Goal: Task Accomplishment & Management: Complete application form

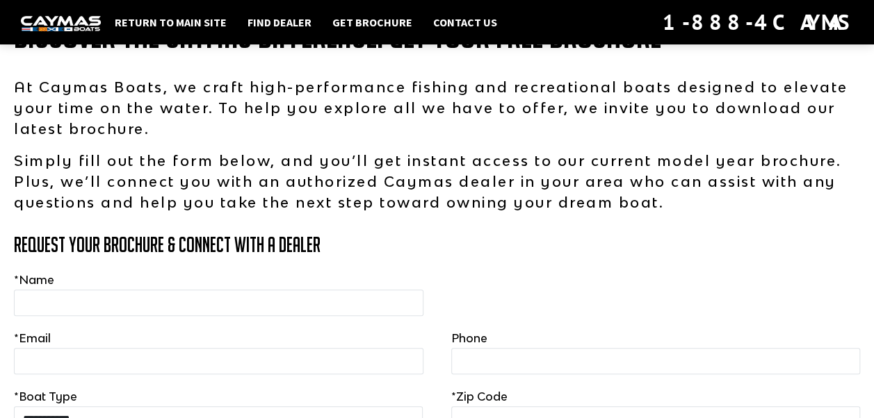
scroll to position [139, 0]
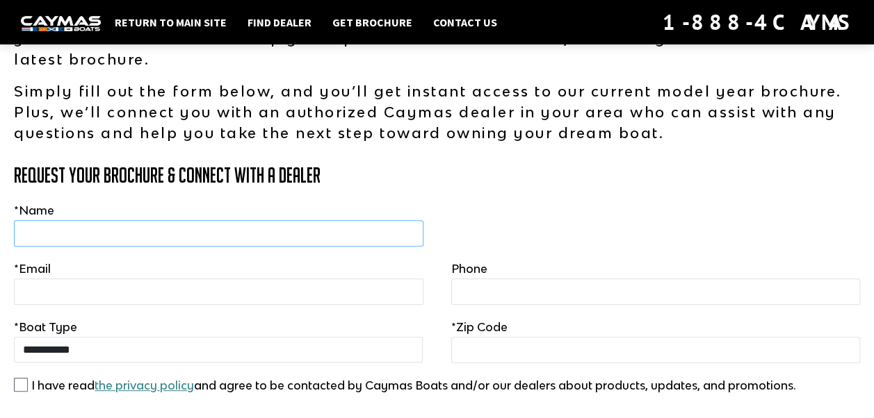
click at [40, 232] on input "text" at bounding box center [218, 233] width 409 height 26
type input "**********"
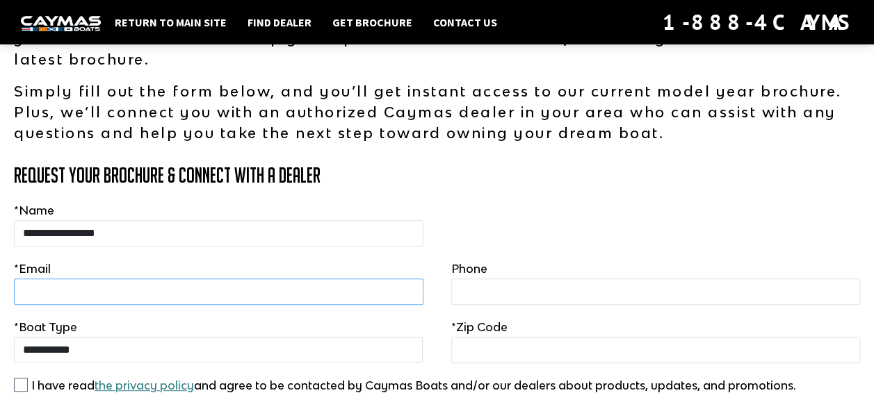
click at [35, 293] on input "email" at bounding box center [218, 292] width 409 height 26
type input "**********"
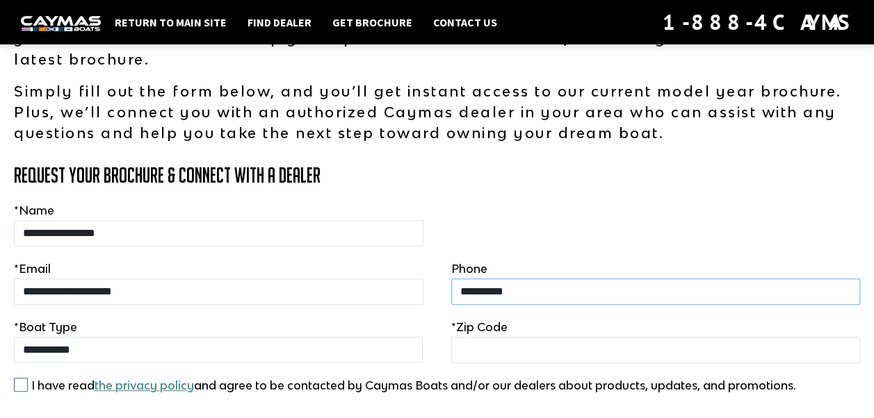
type input "*****"
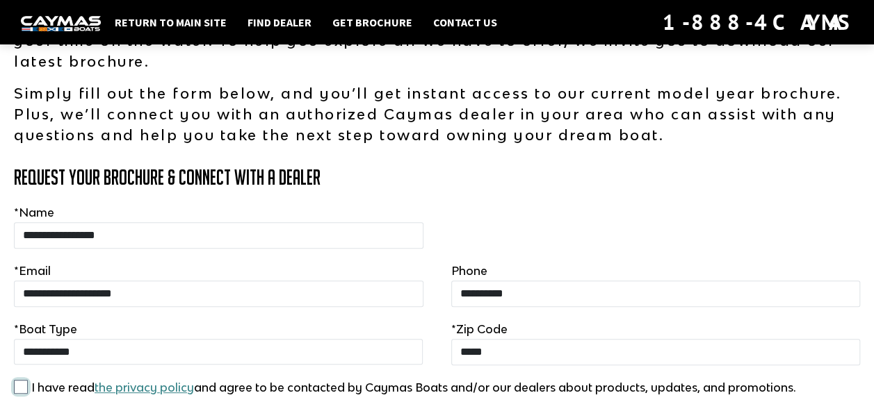
scroll to position [206, 0]
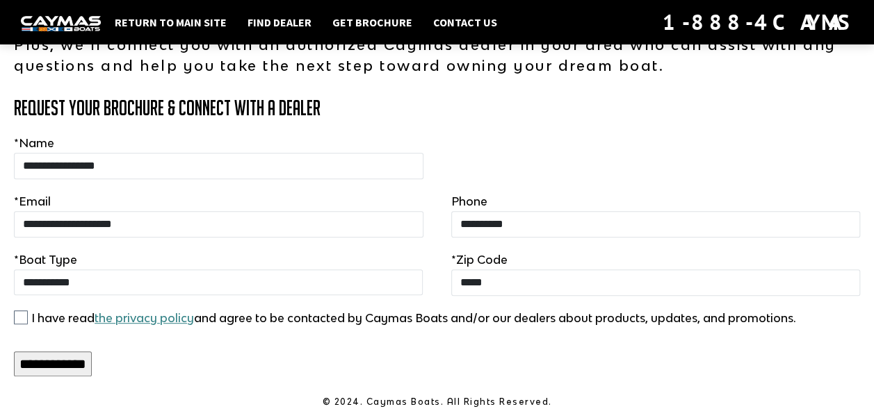
click at [34, 355] on input "**********" at bounding box center [53, 364] width 78 height 25
click at [70, 368] on input "**********" at bounding box center [53, 364] width 78 height 25
click at [34, 281] on select "**********" at bounding box center [218, 283] width 409 height 26
select select "****"
click at [14, 270] on select "**********" at bounding box center [218, 283] width 409 height 26
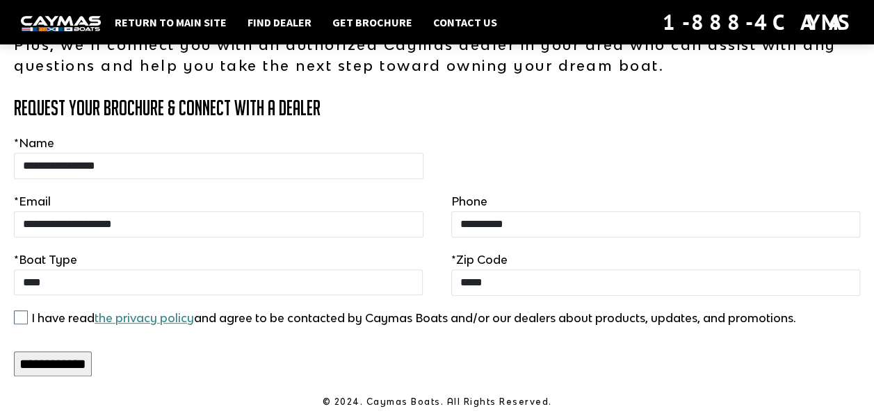
click at [44, 360] on input "**********" at bounding box center [53, 364] width 78 height 25
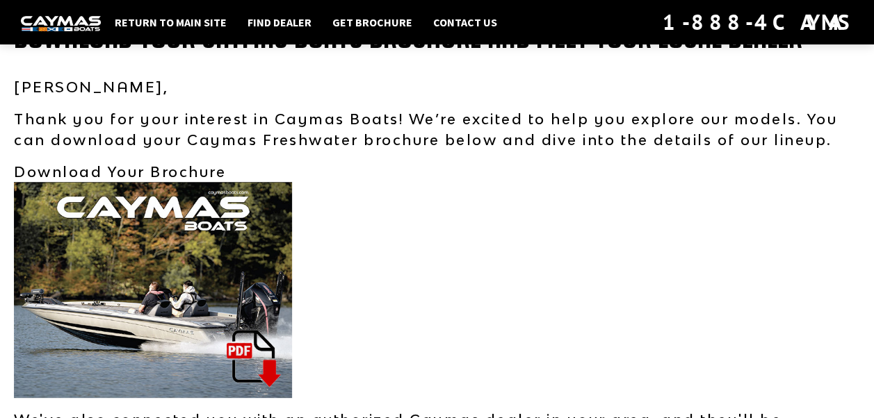
scroll to position [139, 0]
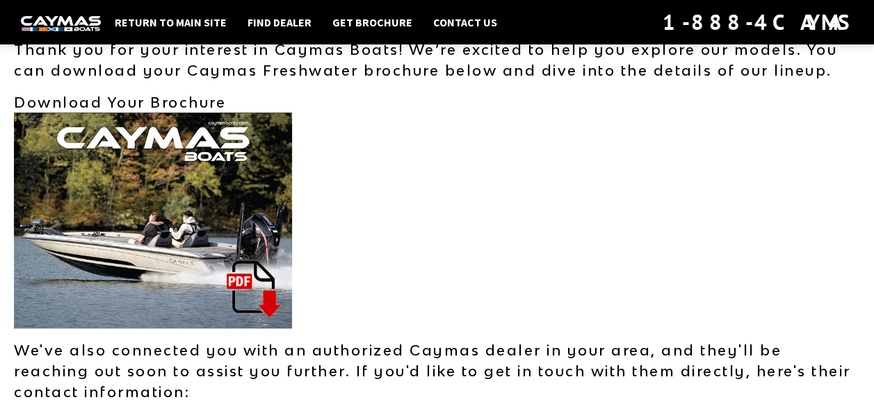
click at [255, 291] on img at bounding box center [153, 221] width 278 height 216
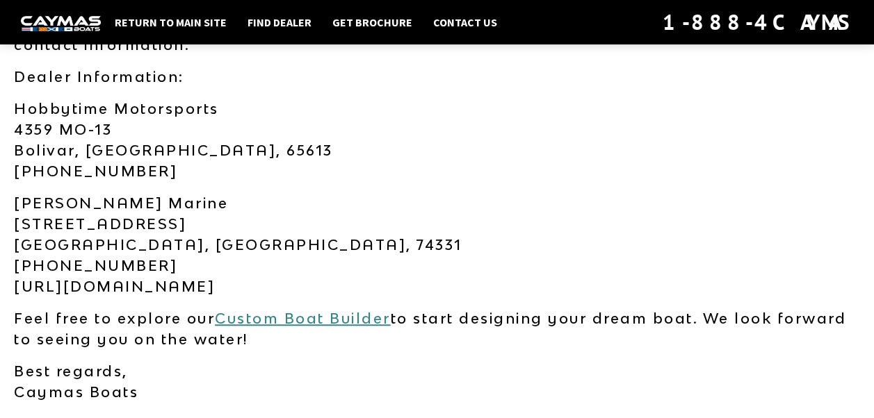
scroll to position [508, 0]
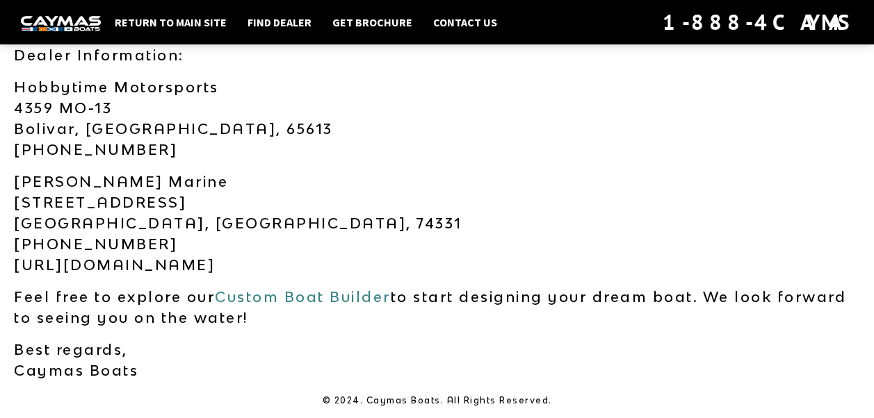
click at [293, 294] on link "Custom Boat Builder" at bounding box center [303, 296] width 176 height 17
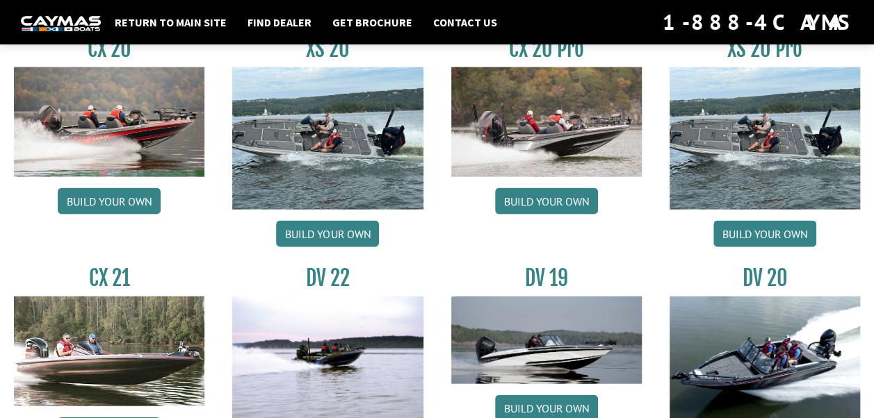
scroll to position [1459, 0]
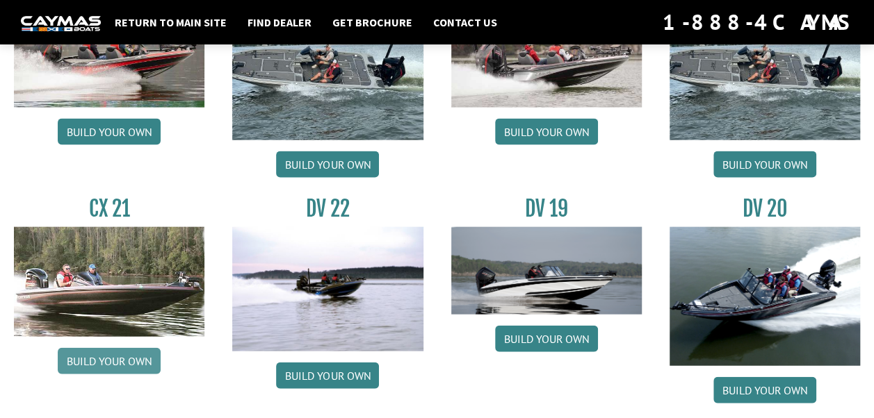
click at [125, 364] on link "Build your own" at bounding box center [109, 361] width 103 height 26
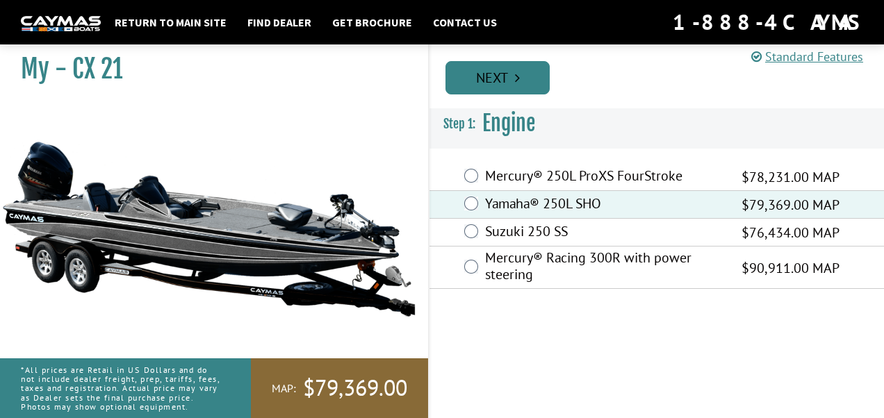
click at [500, 71] on link "Next" at bounding box center [497, 77] width 104 height 33
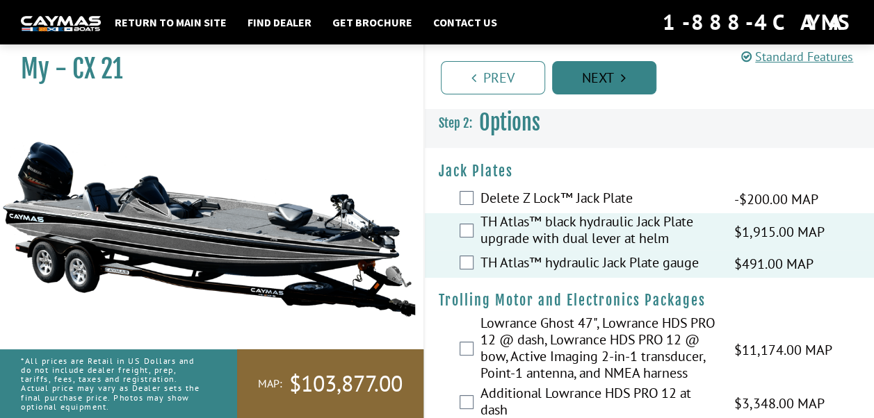
click at [594, 83] on link "Next" at bounding box center [604, 77] width 104 height 33
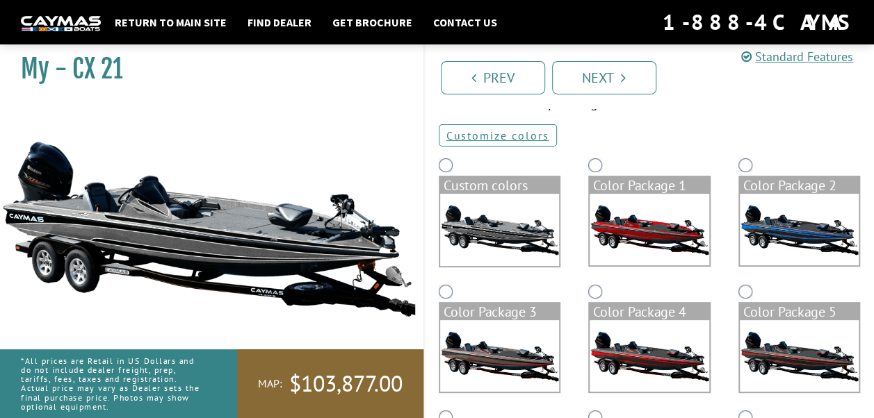
scroll to position [139, 0]
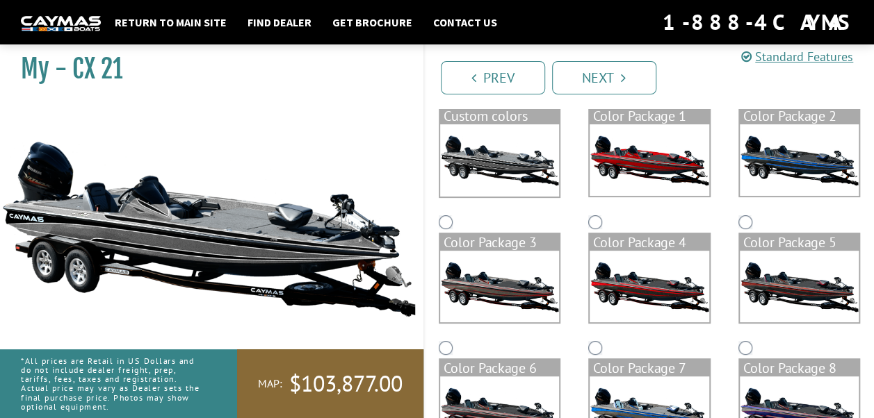
click at [626, 158] on img at bounding box center [649, 160] width 120 height 72
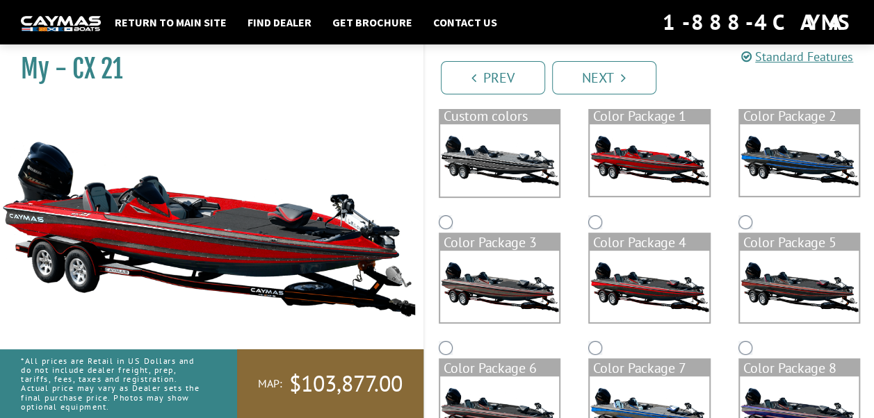
click at [786, 156] on img at bounding box center [799, 160] width 120 height 72
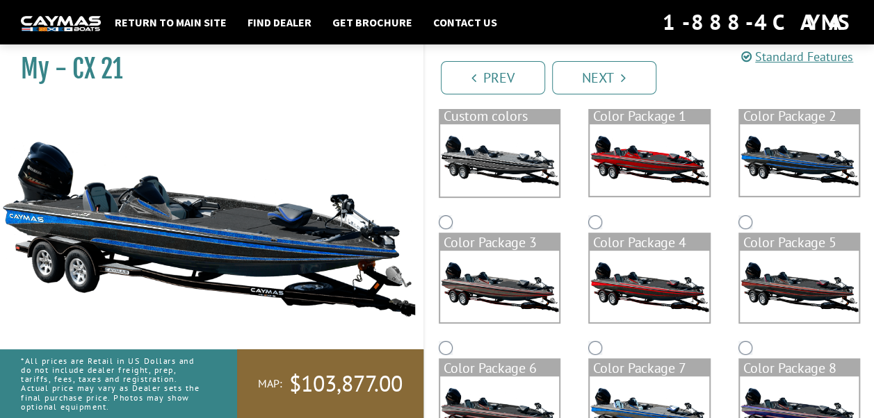
click at [483, 288] on img at bounding box center [500, 287] width 120 height 72
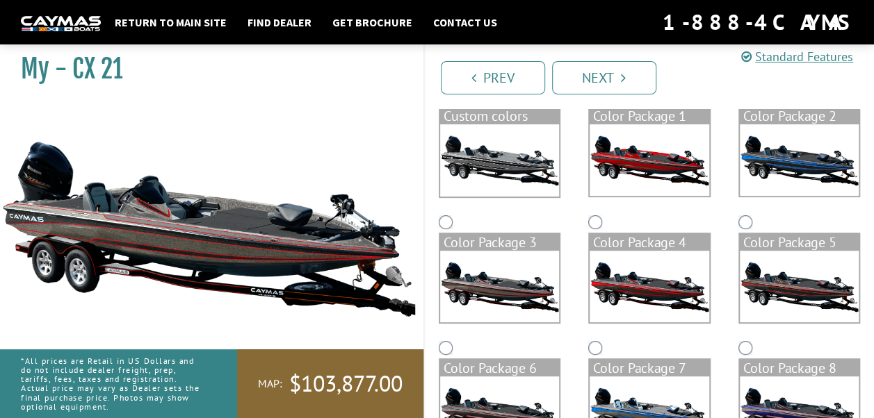
click at [635, 277] on img at bounding box center [649, 287] width 120 height 72
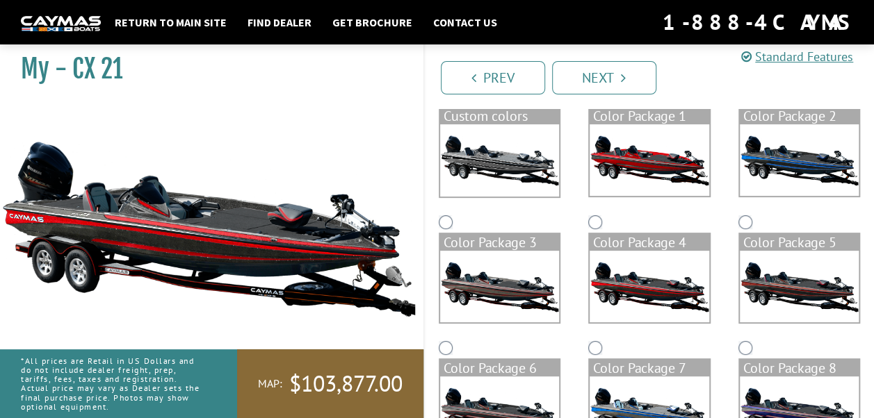
scroll to position [208, 0]
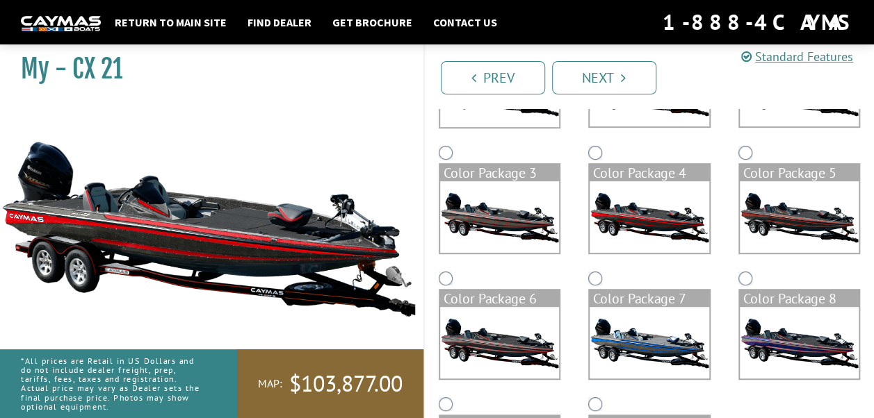
click at [771, 213] on img at bounding box center [799, 217] width 120 height 72
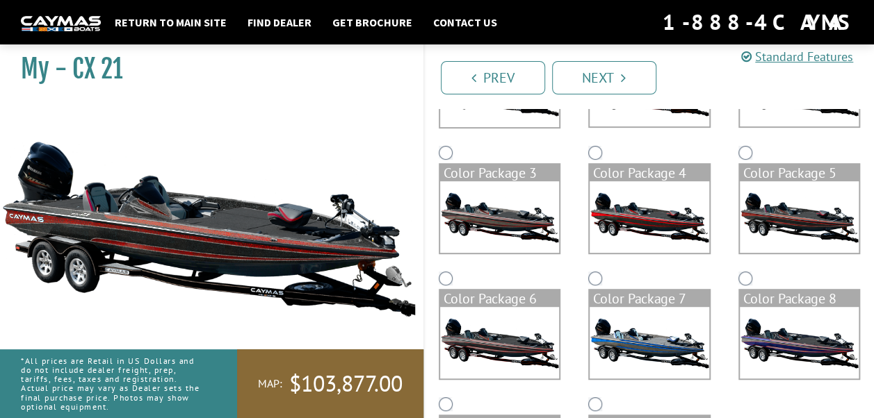
click at [493, 346] on img at bounding box center [500, 343] width 120 height 72
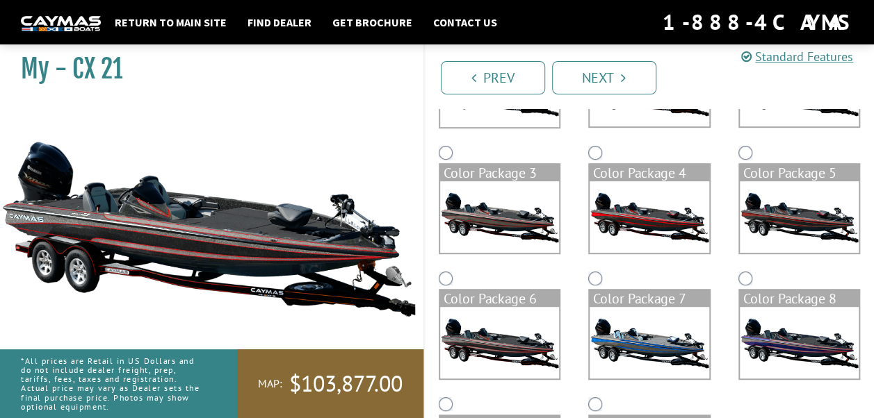
click at [644, 338] on img at bounding box center [649, 343] width 120 height 72
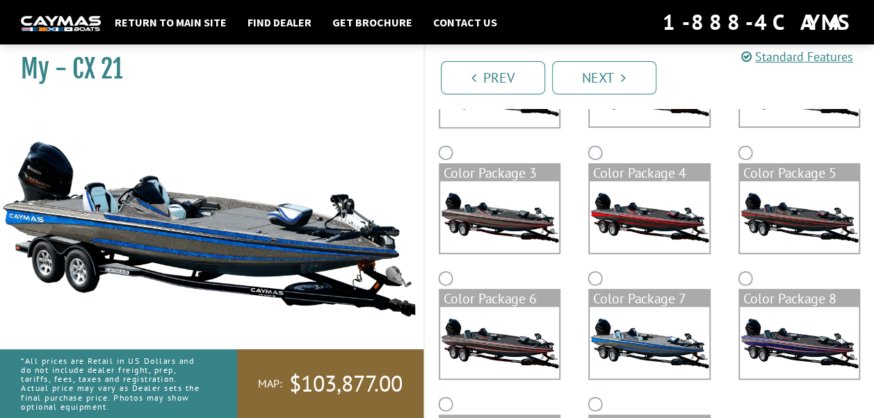
click at [792, 341] on img at bounding box center [799, 343] width 120 height 72
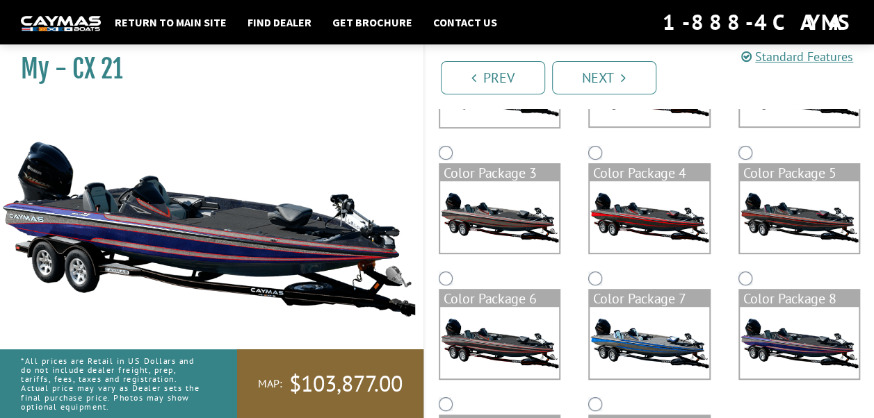
click at [638, 343] on img at bounding box center [649, 343] width 120 height 72
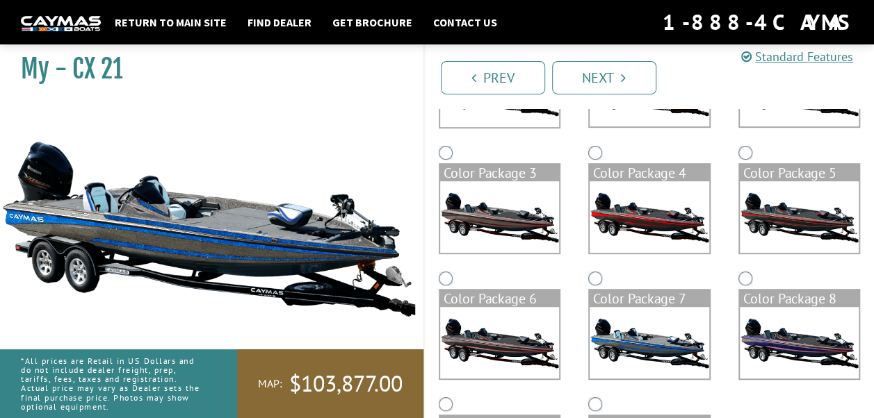
click at [480, 336] on img at bounding box center [500, 343] width 120 height 72
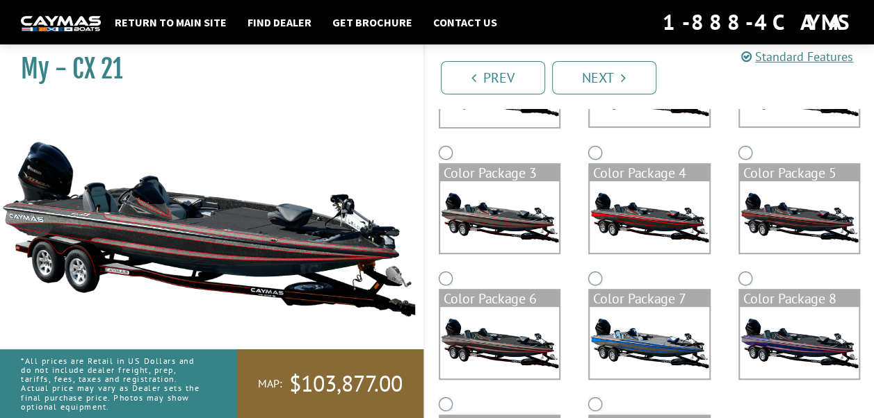
click at [634, 336] on img at bounding box center [649, 343] width 120 height 72
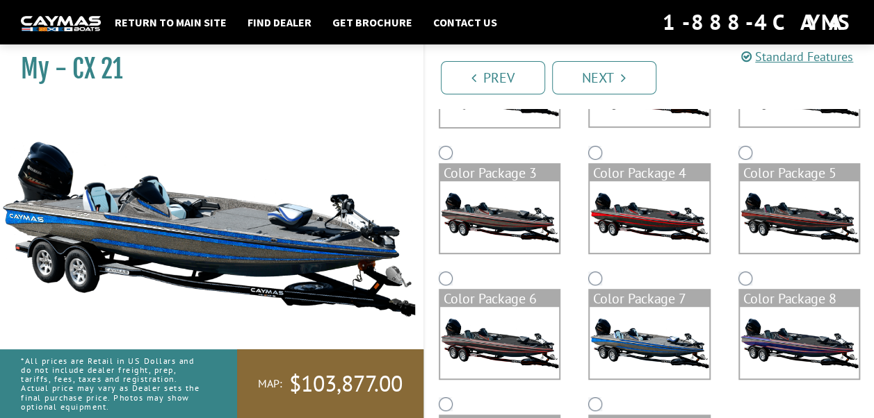
click at [777, 212] on img at bounding box center [799, 217] width 120 height 72
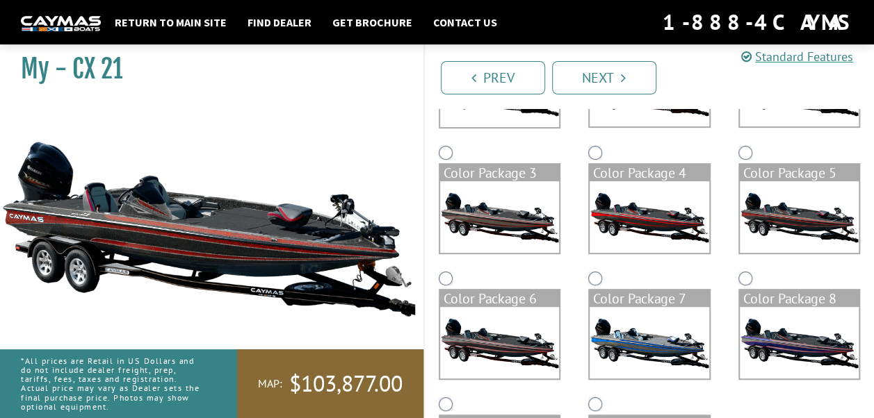
click at [628, 222] on img at bounding box center [649, 217] width 120 height 72
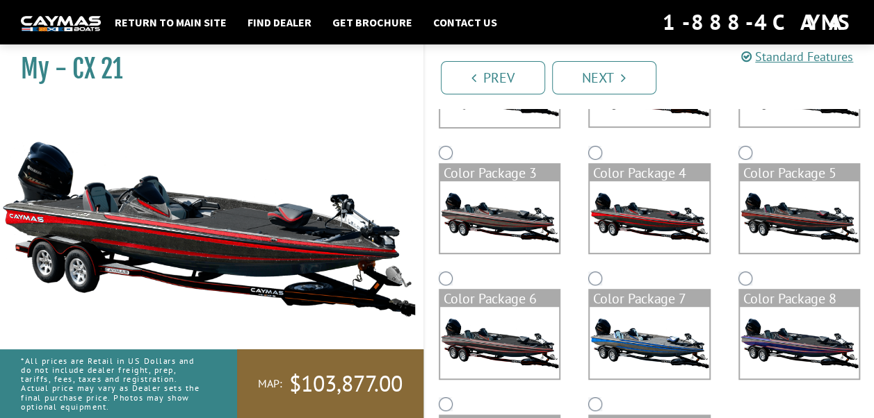
click at [538, 223] on img at bounding box center [500, 217] width 120 height 72
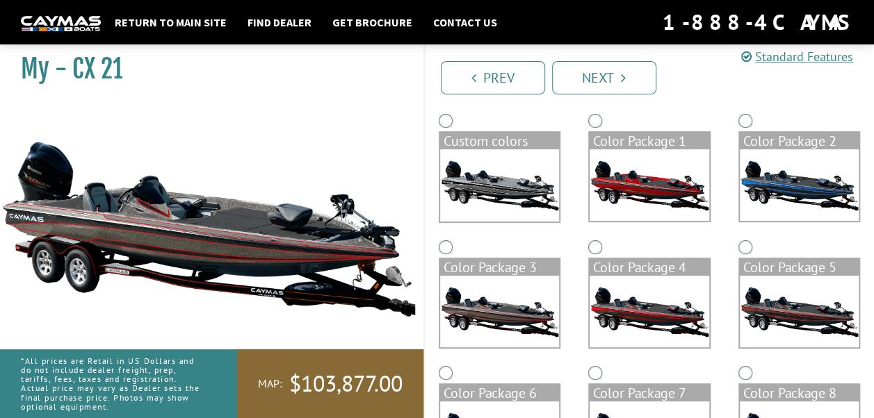
scroll to position [44, 0]
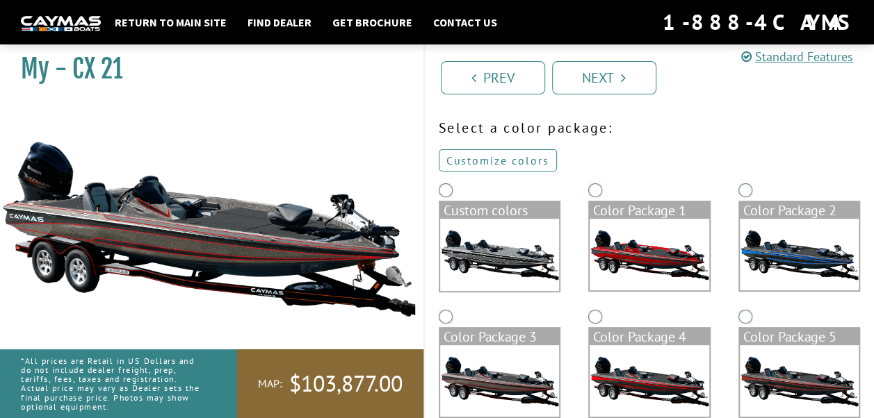
click at [513, 160] on link "Customize colors" at bounding box center [498, 160] width 118 height 22
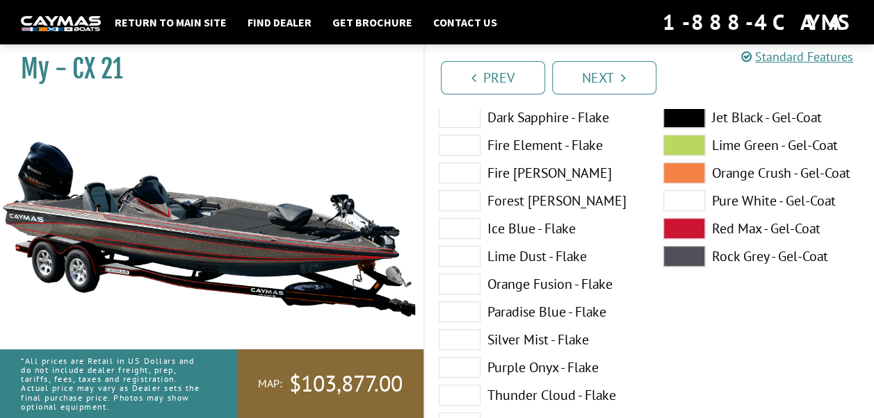
scroll to position [322, 0]
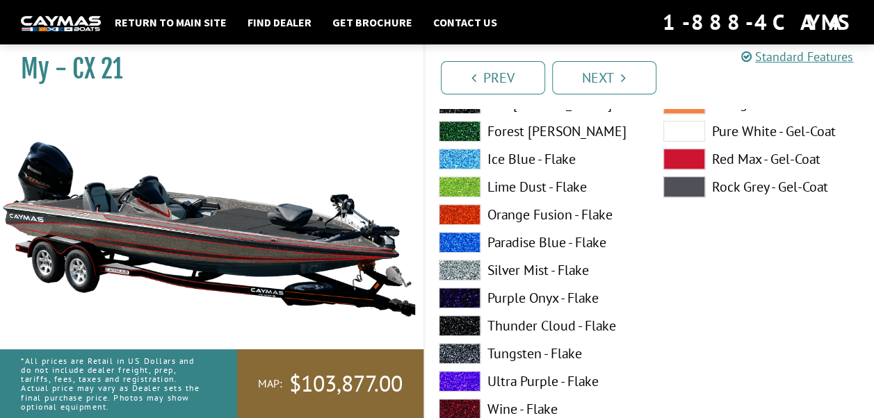
click at [671, 131] on span at bounding box center [684, 131] width 42 height 21
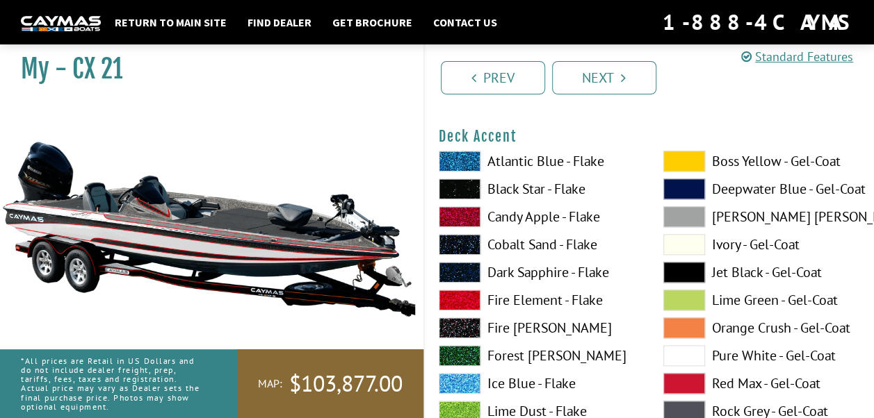
scroll to position [739, 0]
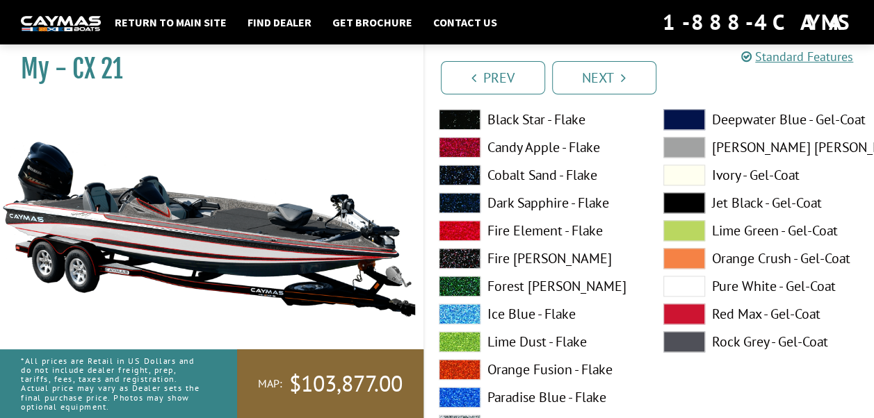
click at [678, 286] on span at bounding box center [684, 286] width 42 height 21
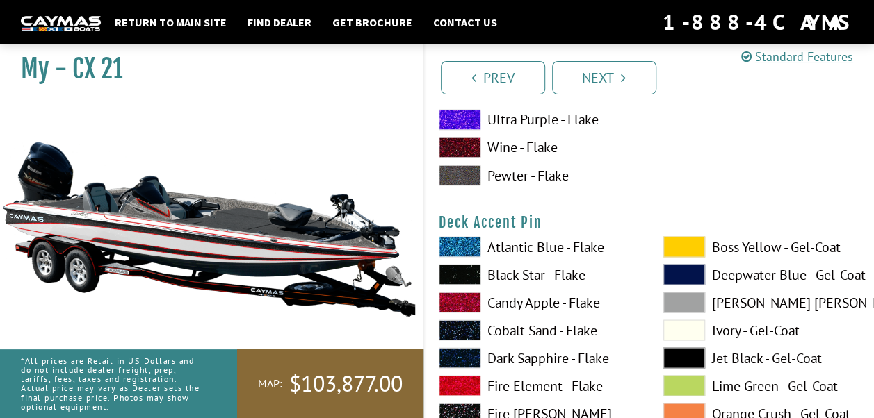
scroll to position [1226, 0]
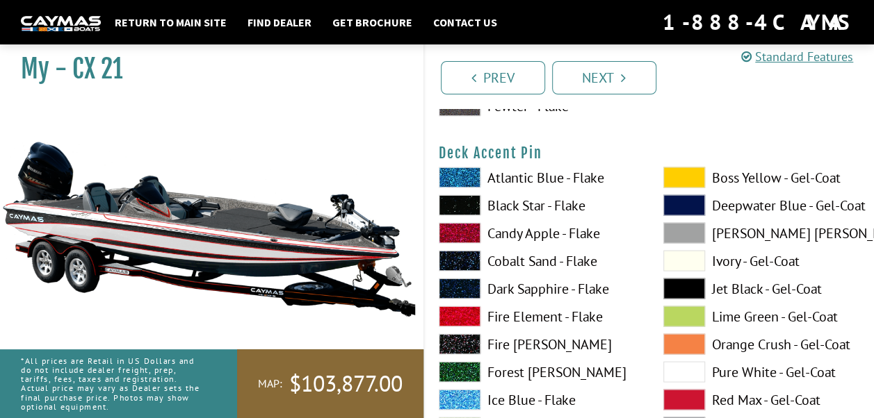
click at [682, 259] on span at bounding box center [684, 260] width 42 height 21
click at [460, 234] on span at bounding box center [460, 232] width 42 height 21
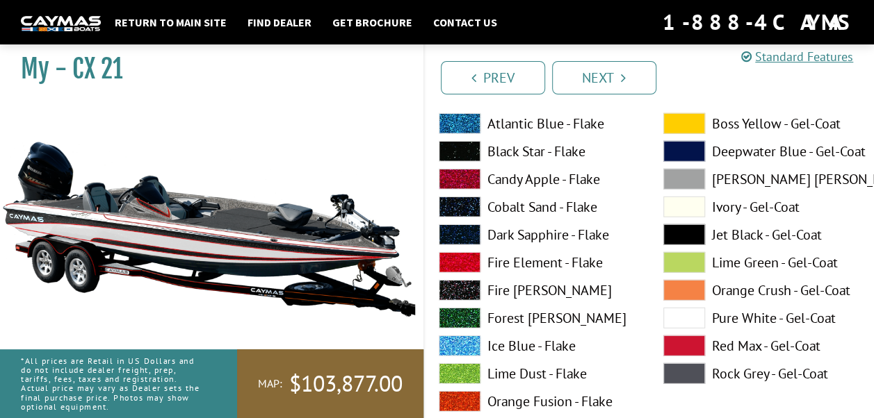
scroll to position [1921, 0]
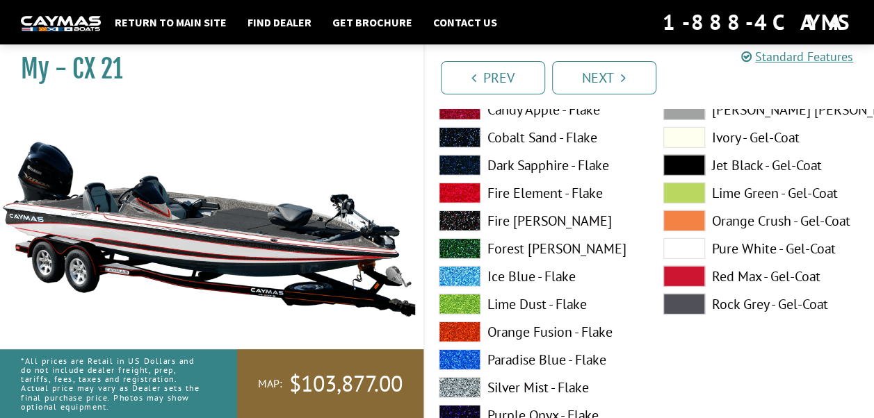
click at [676, 247] on span at bounding box center [684, 248] width 42 height 21
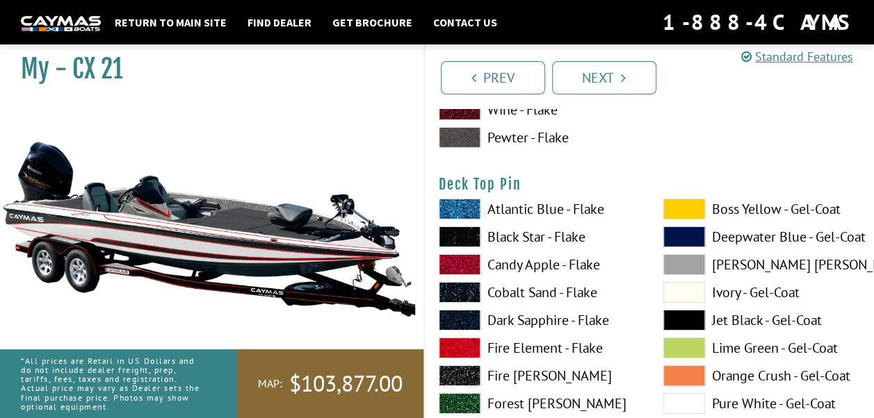
scroll to position [2407, 0]
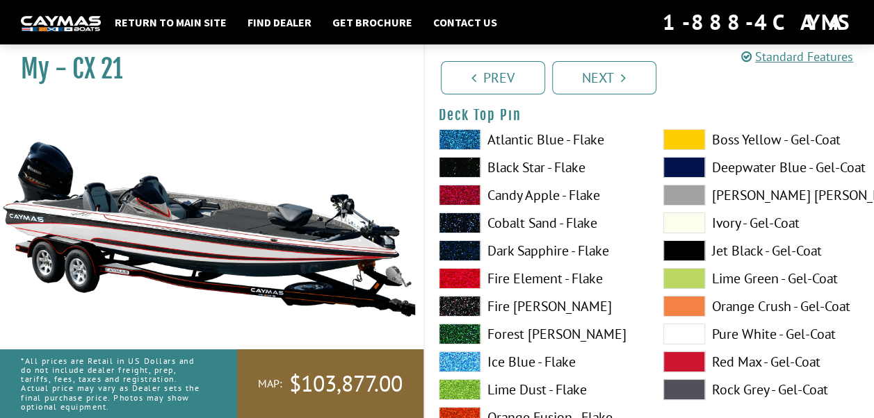
click at [459, 197] on span at bounding box center [460, 195] width 42 height 21
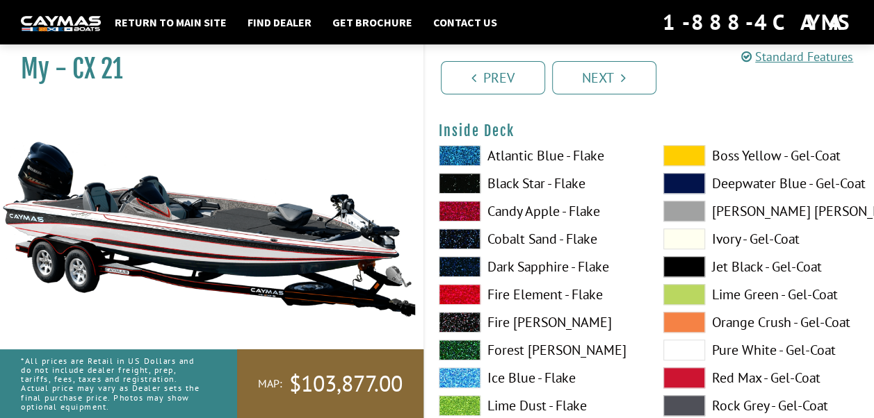
scroll to position [3033, 0]
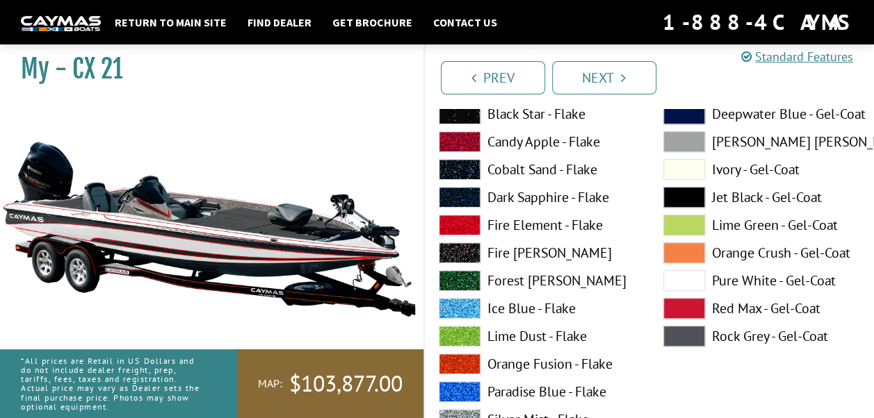
click at [678, 279] on span at bounding box center [684, 280] width 42 height 21
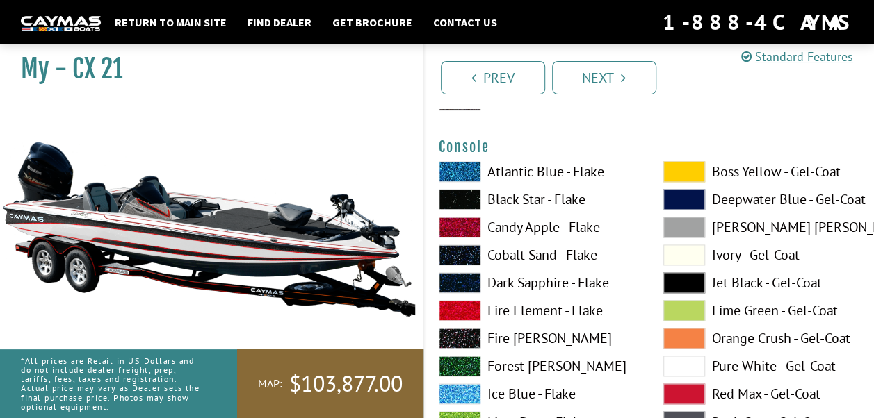
scroll to position [3589, 0]
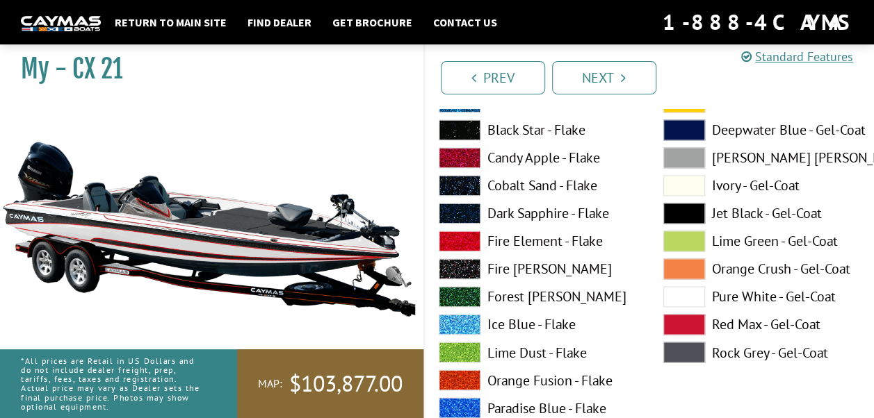
click at [680, 297] on span at bounding box center [684, 296] width 42 height 21
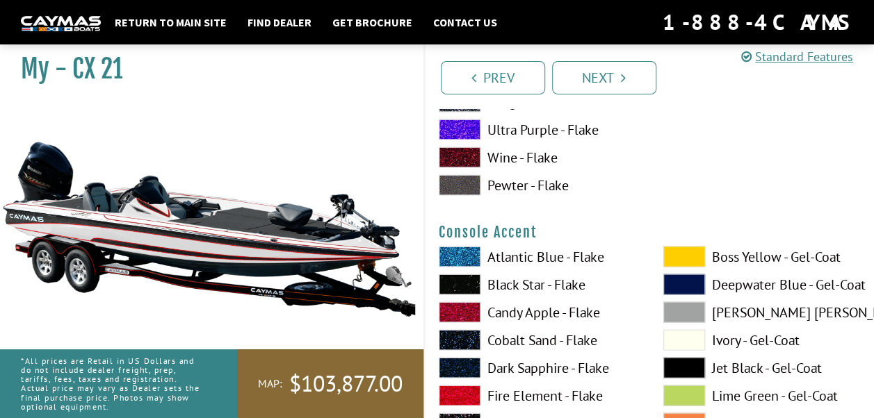
scroll to position [4075, 0]
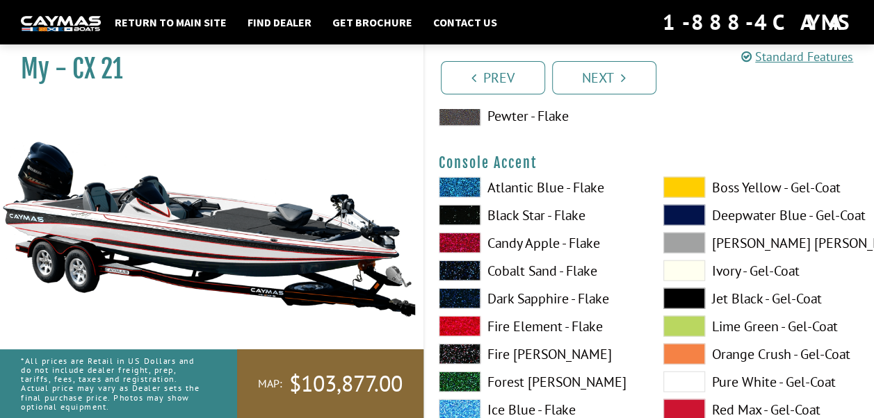
click at [676, 379] on span at bounding box center [684, 382] width 42 height 21
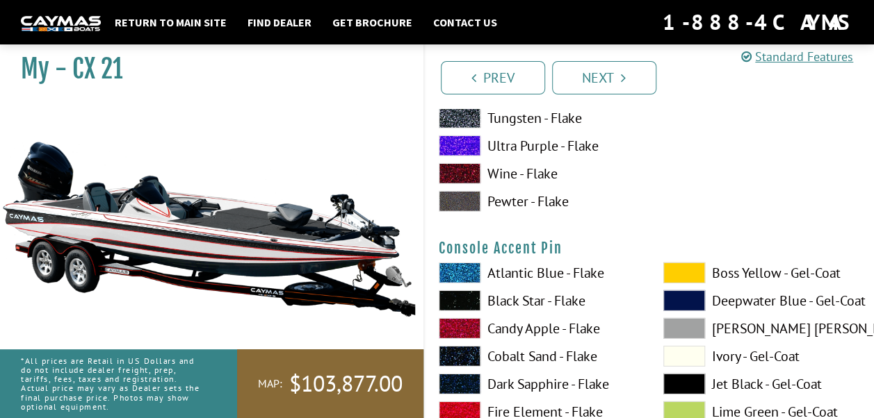
scroll to position [4631, 0]
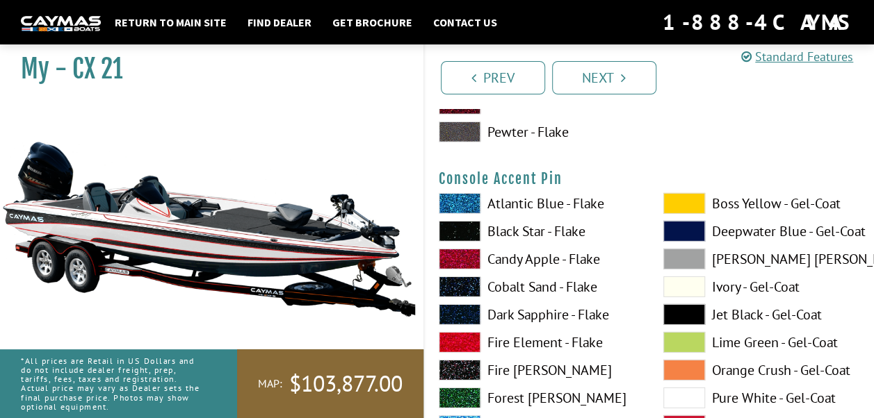
click at [463, 258] on span at bounding box center [460, 259] width 42 height 21
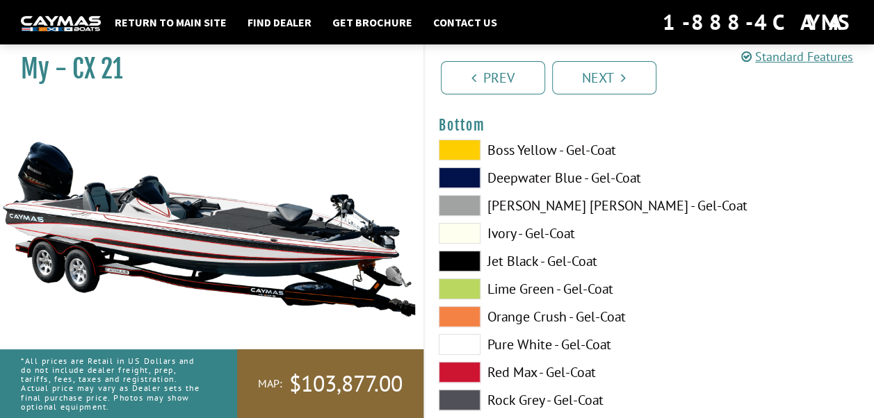
scroll to position [5326, 0]
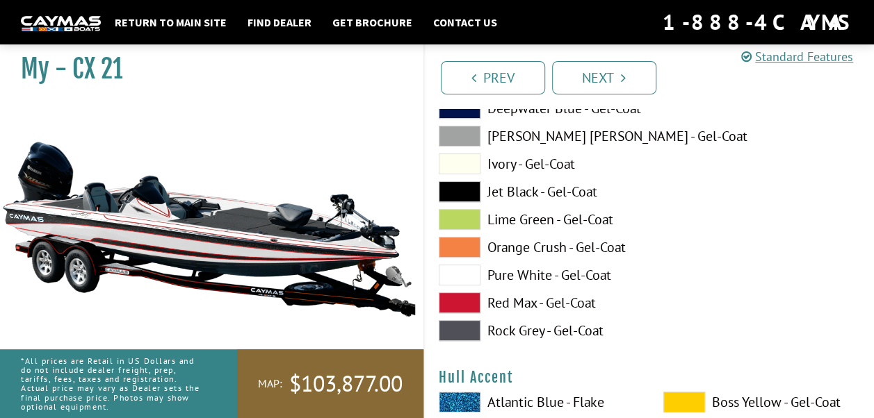
click at [462, 272] on span at bounding box center [460, 275] width 42 height 21
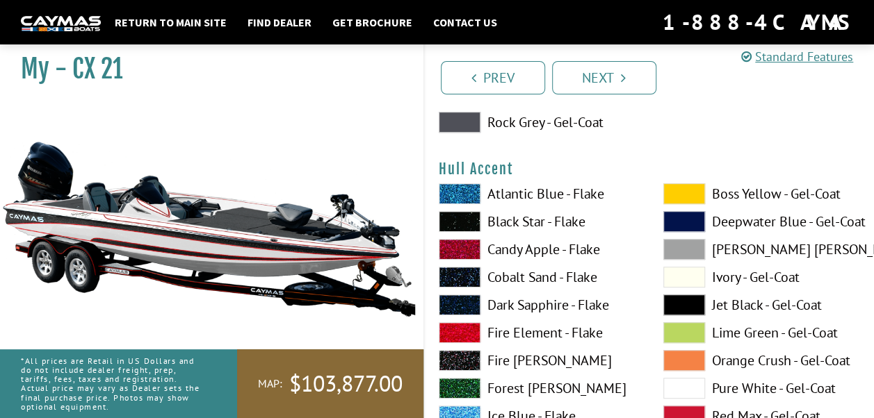
scroll to position [5604, 0]
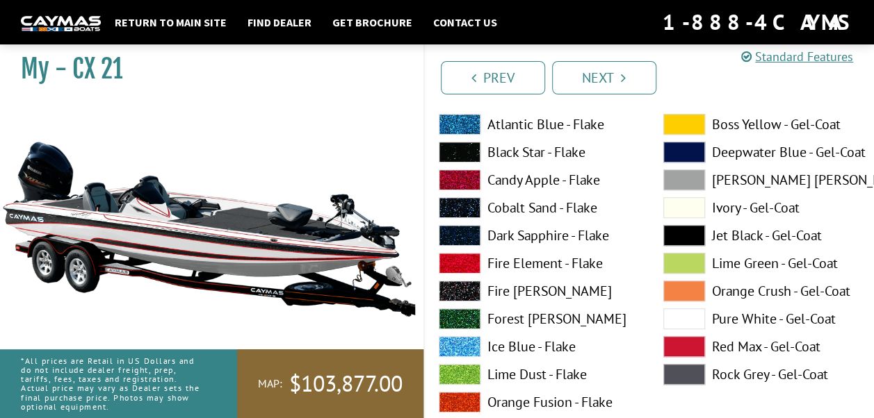
click at [676, 313] on span at bounding box center [684, 319] width 42 height 21
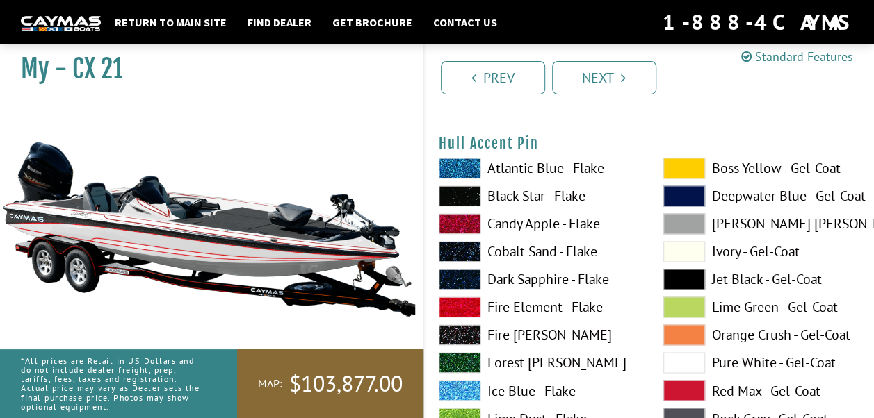
scroll to position [6230, 0]
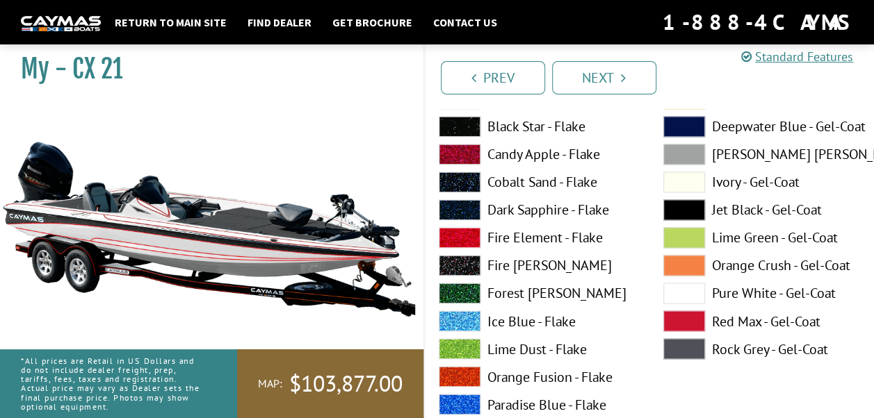
click at [452, 150] on span at bounding box center [460, 154] width 42 height 21
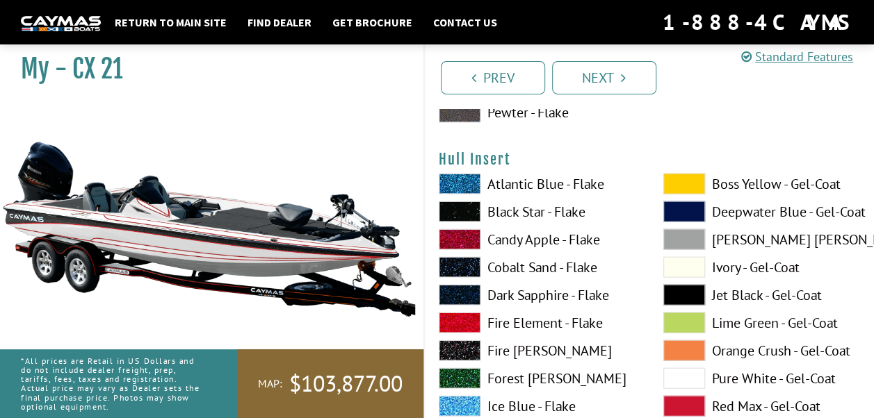
scroll to position [6786, 0]
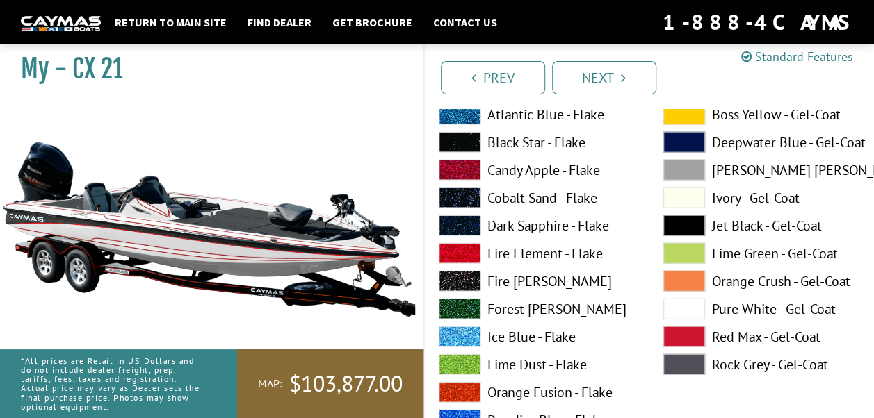
click at [674, 306] on span at bounding box center [684, 309] width 42 height 21
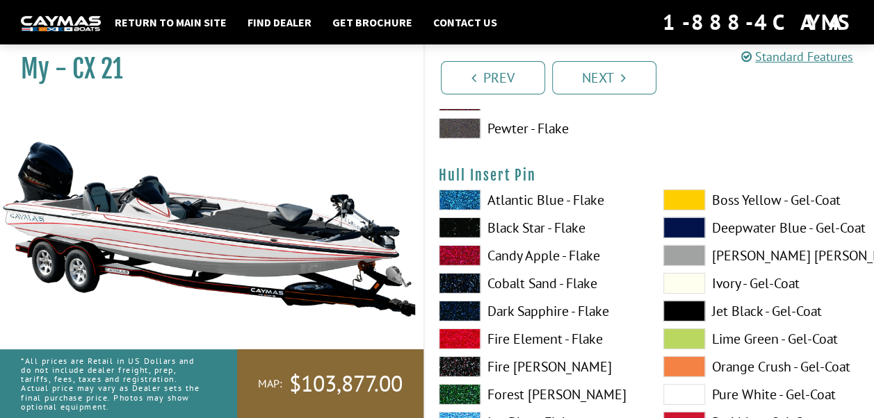
scroll to position [7342, 0]
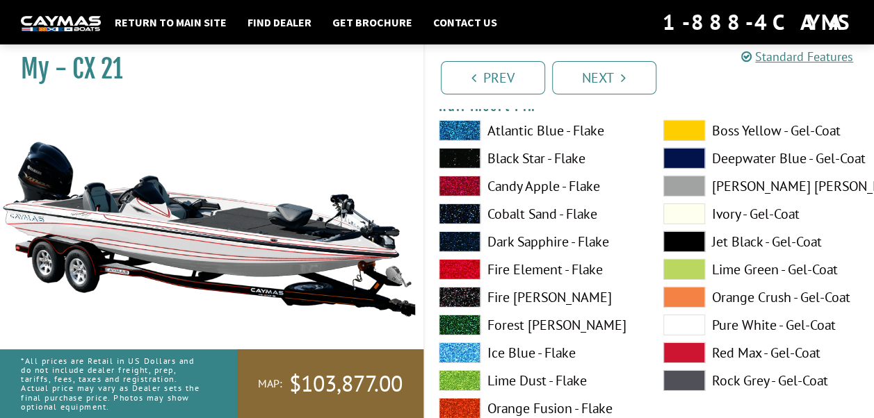
click at [459, 183] on span at bounding box center [460, 186] width 42 height 21
click at [681, 318] on span at bounding box center [684, 325] width 42 height 21
click at [457, 183] on span at bounding box center [460, 186] width 42 height 21
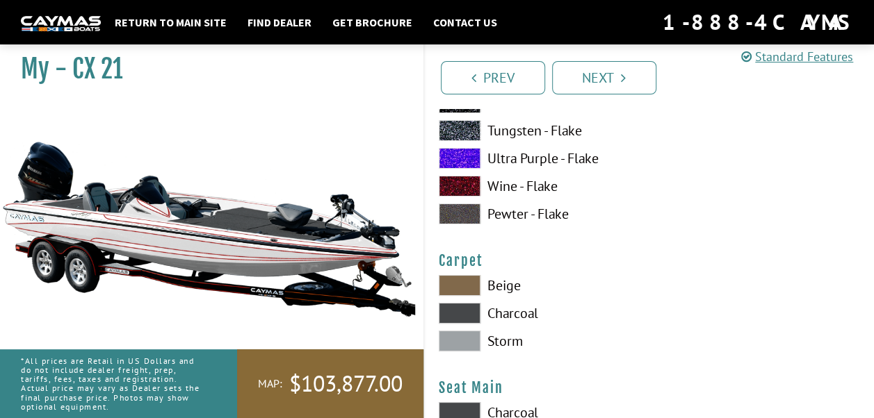
scroll to position [7828, 0]
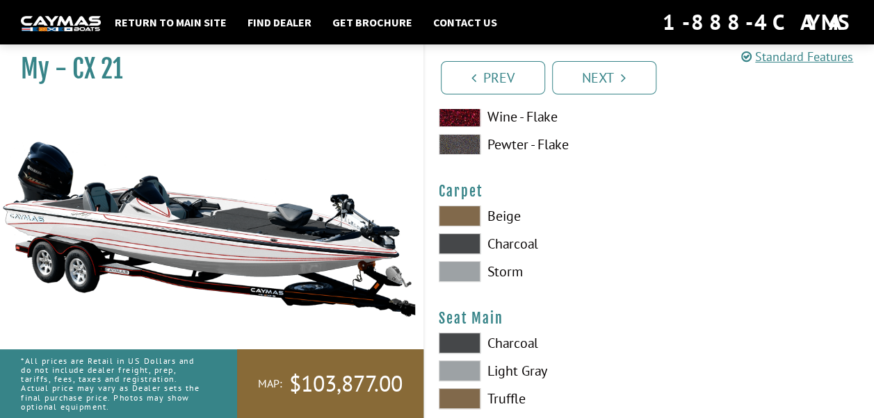
click at [461, 269] on span at bounding box center [460, 271] width 42 height 21
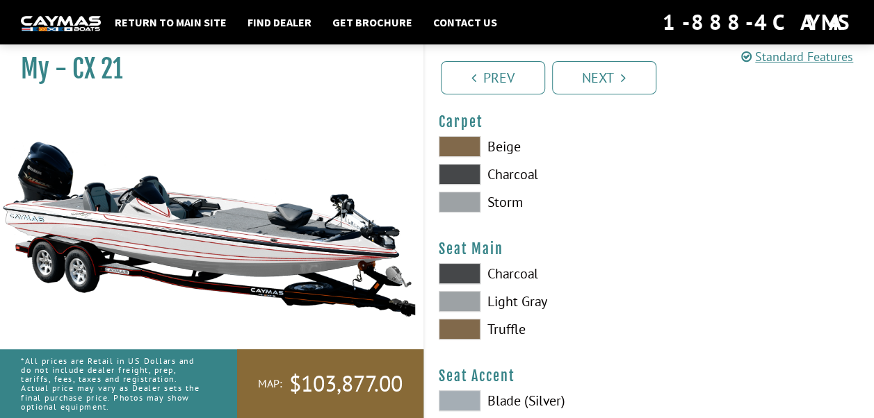
scroll to position [7967, 0]
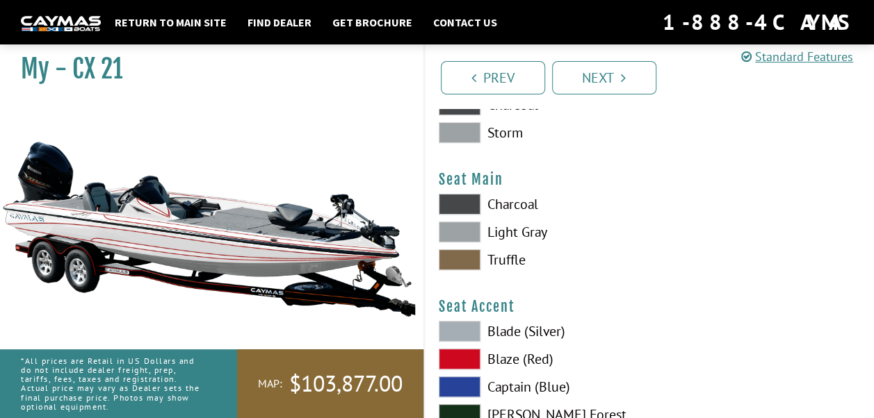
click at [459, 227] on span at bounding box center [460, 232] width 42 height 21
click at [455, 197] on span at bounding box center [460, 204] width 42 height 21
click at [459, 227] on span at bounding box center [460, 232] width 42 height 21
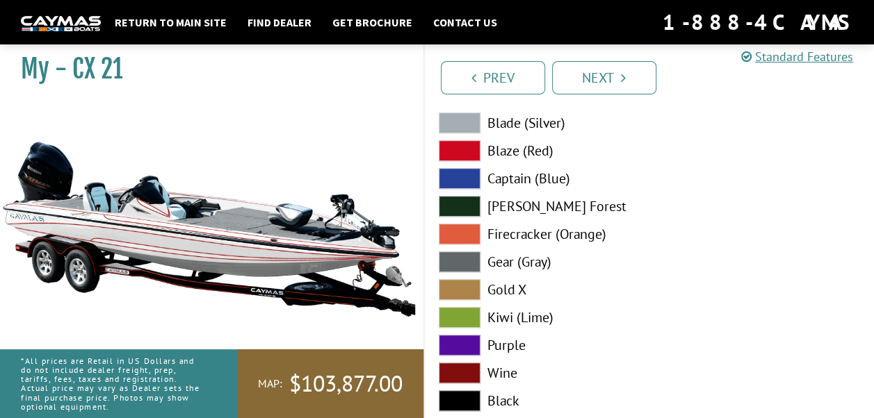
scroll to position [8106, 0]
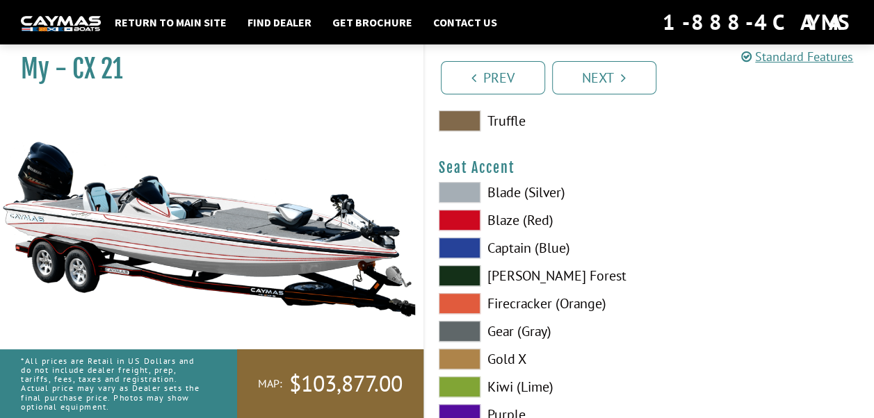
click at [458, 210] on span at bounding box center [460, 220] width 42 height 21
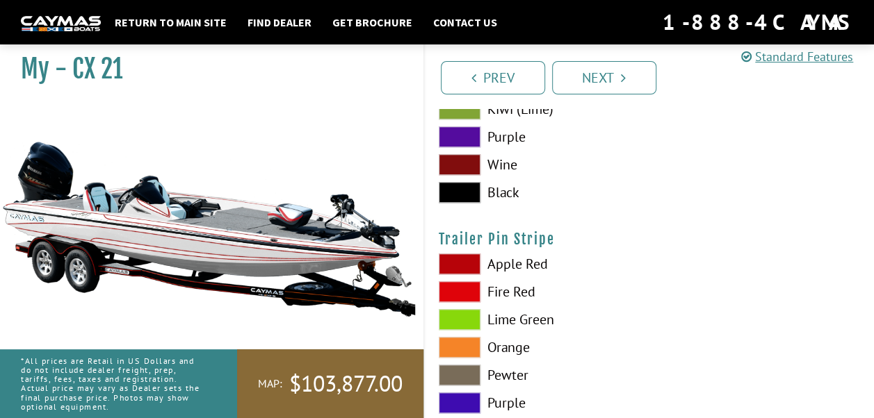
scroll to position [8454, 0]
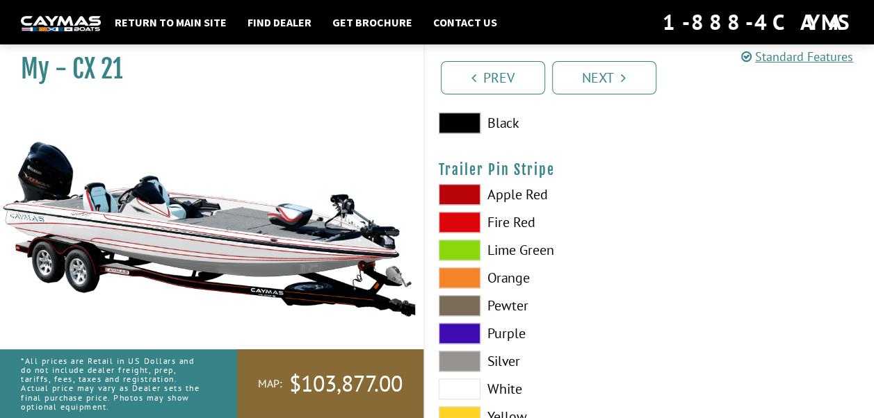
click at [458, 388] on span at bounding box center [460, 389] width 42 height 21
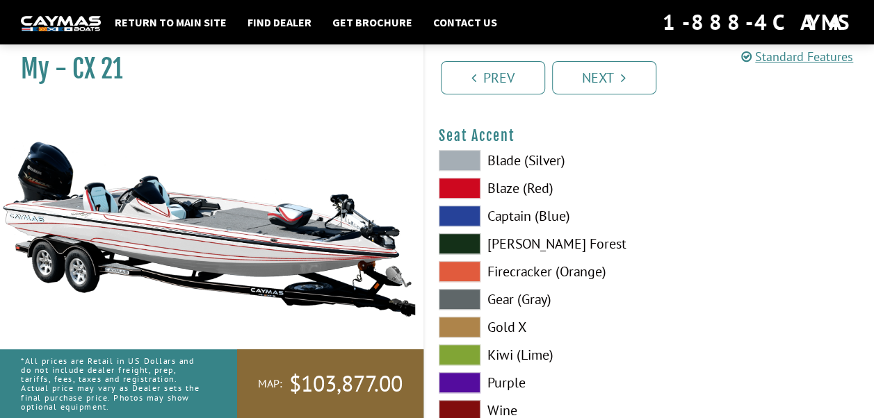
scroll to position [7999, 0]
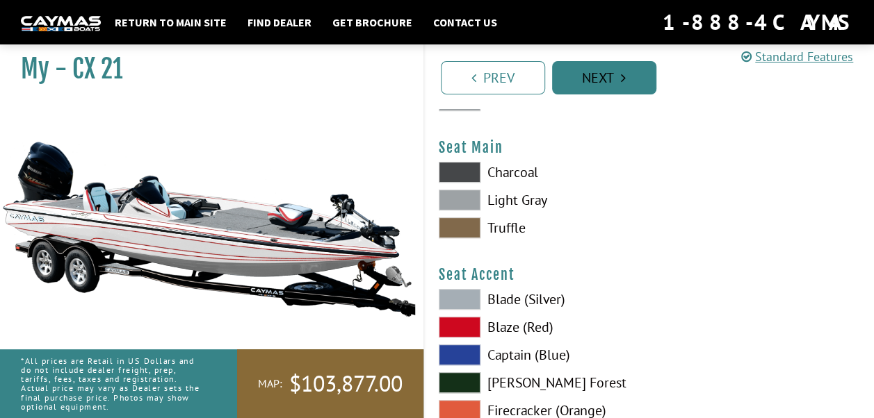
click at [594, 81] on link "Next" at bounding box center [604, 77] width 104 height 33
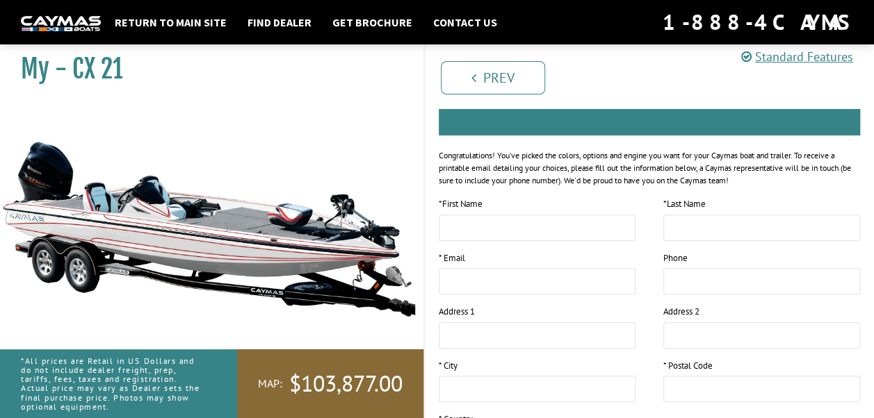
scroll to position [0, 0]
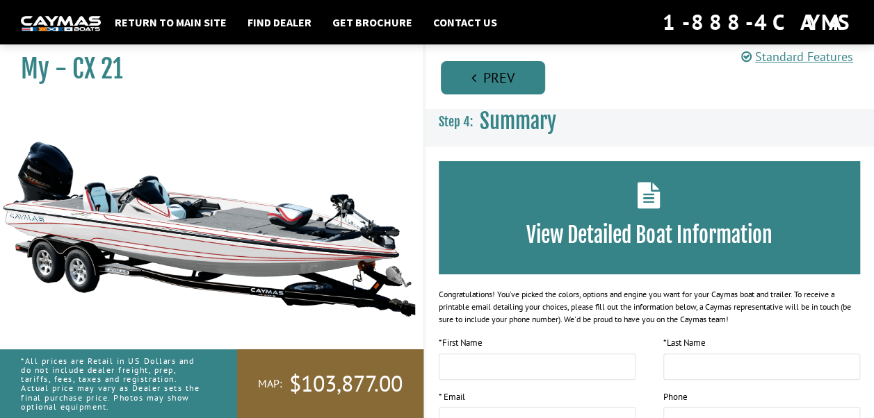
click at [482, 77] on link "Prev" at bounding box center [493, 77] width 104 height 33
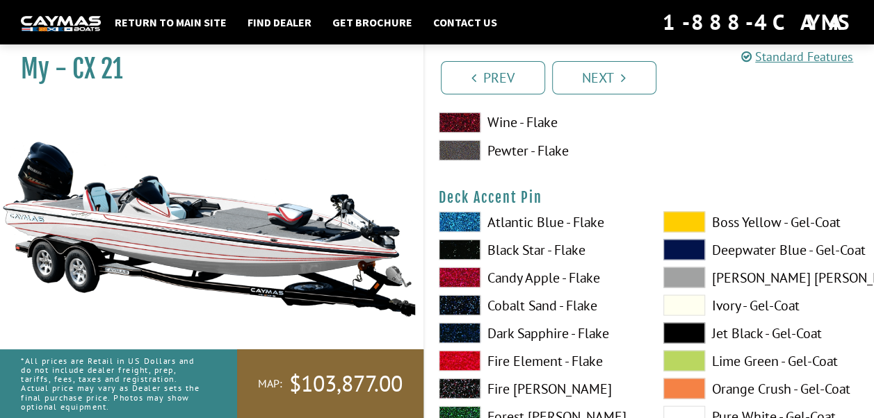
scroll to position [1251, 0]
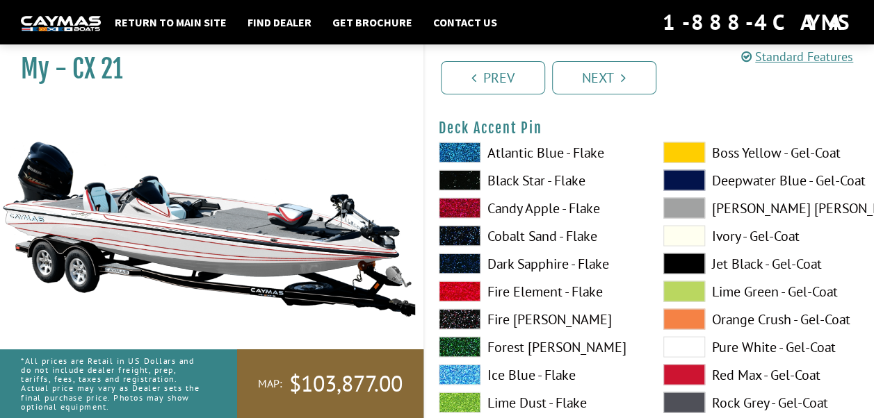
click at [671, 345] on span at bounding box center [684, 346] width 42 height 21
click at [455, 204] on span at bounding box center [460, 207] width 42 height 21
click at [457, 287] on span at bounding box center [460, 291] width 42 height 21
click at [448, 202] on span at bounding box center [460, 207] width 42 height 21
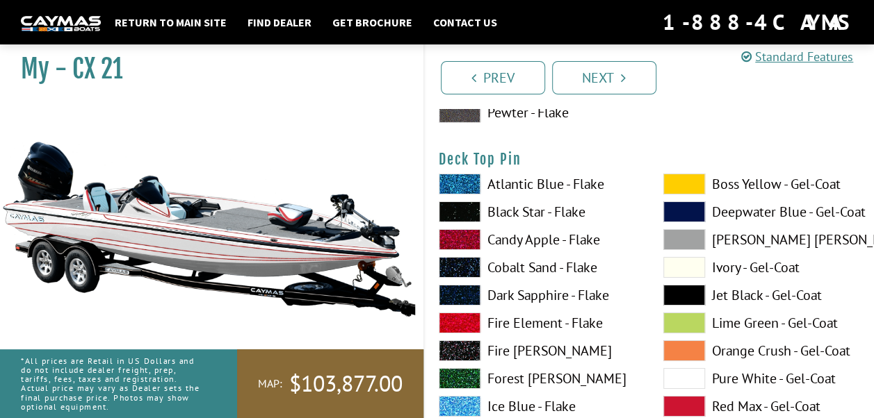
scroll to position [2432, 0]
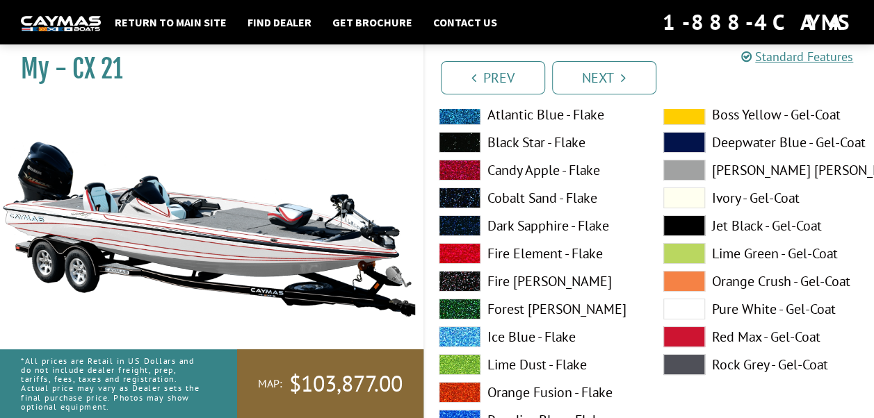
click at [684, 303] on span at bounding box center [684, 309] width 42 height 21
click at [460, 168] on span at bounding box center [460, 170] width 42 height 21
click at [668, 307] on span at bounding box center [684, 309] width 42 height 21
click at [451, 170] on span at bounding box center [460, 170] width 42 height 21
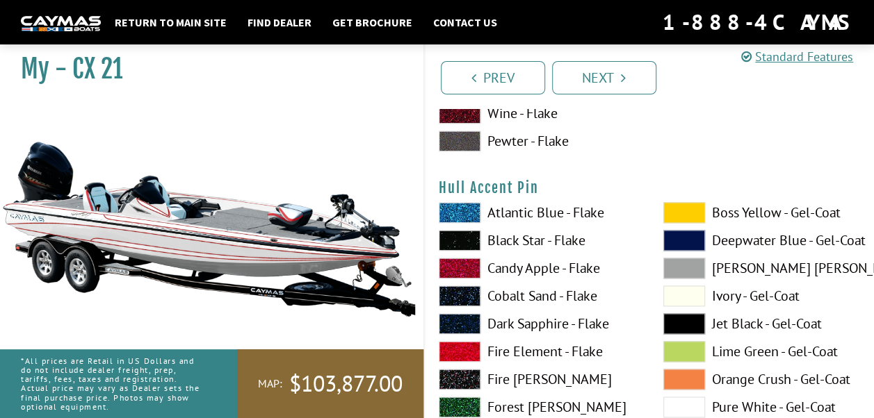
scroll to position [6185, 0]
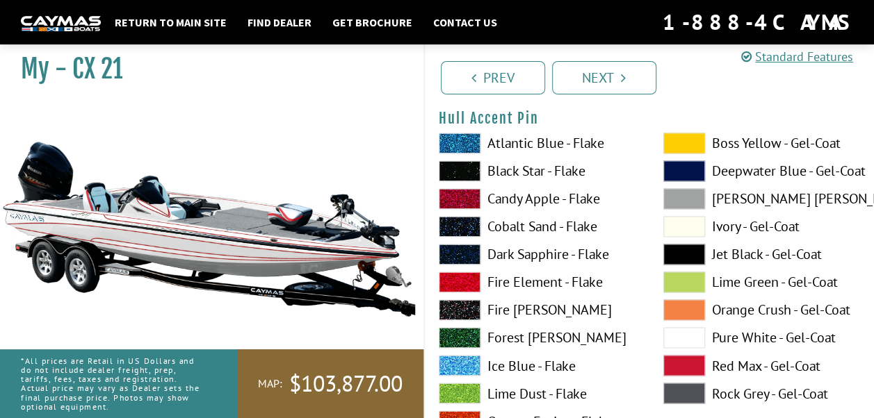
click at [685, 332] on span at bounding box center [684, 337] width 42 height 21
click at [452, 198] on span at bounding box center [460, 198] width 42 height 21
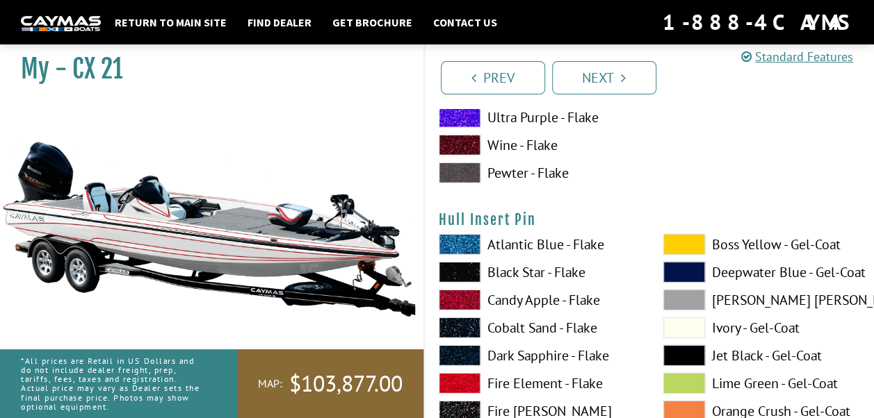
scroll to position [7297, 0]
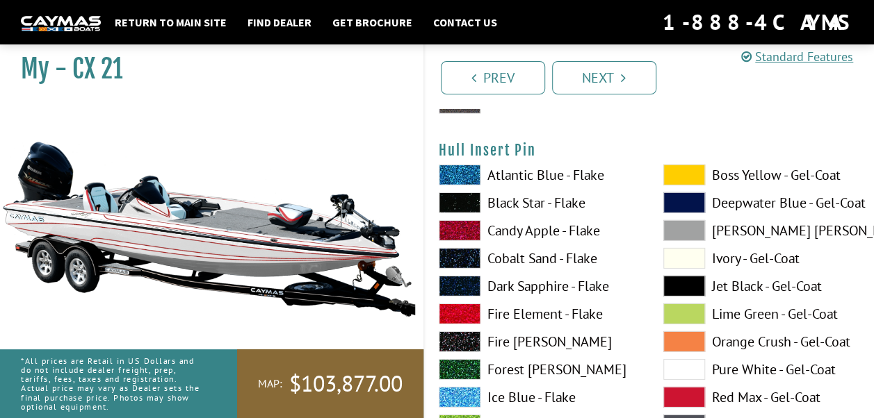
click at [677, 370] on span at bounding box center [684, 369] width 42 height 21
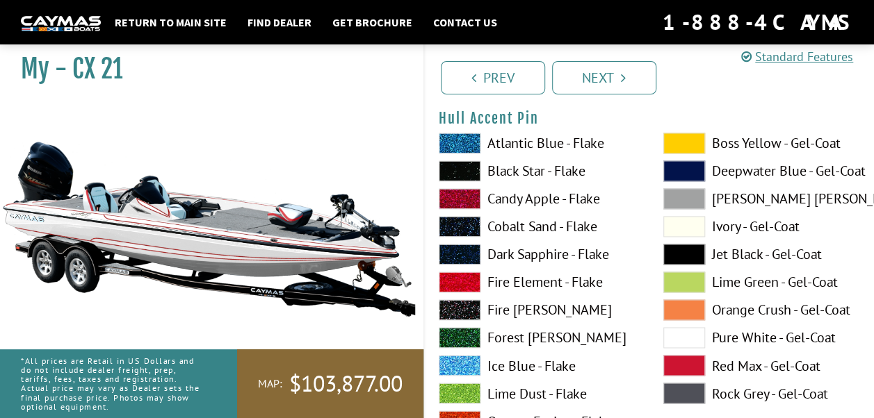
scroll to position [6255, 0]
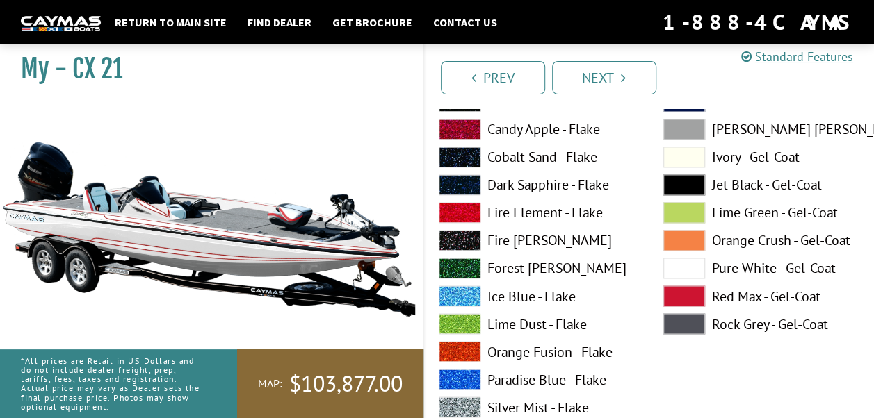
click at [677, 264] on span at bounding box center [684, 268] width 42 height 21
click at [443, 125] on span at bounding box center [460, 129] width 42 height 21
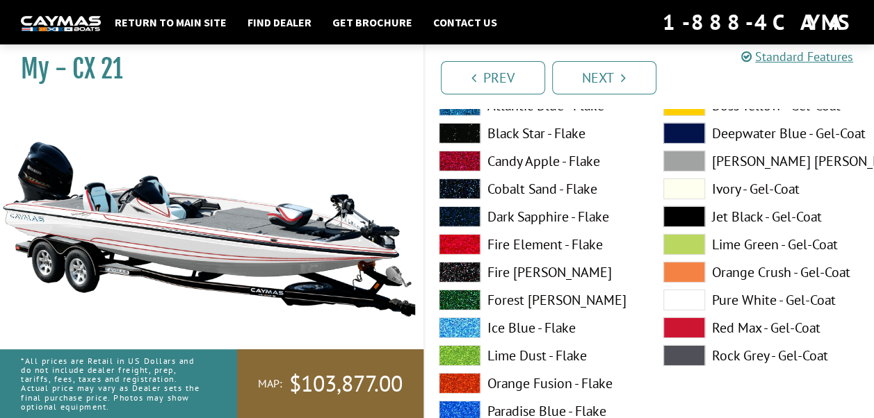
scroll to position [7297, 0]
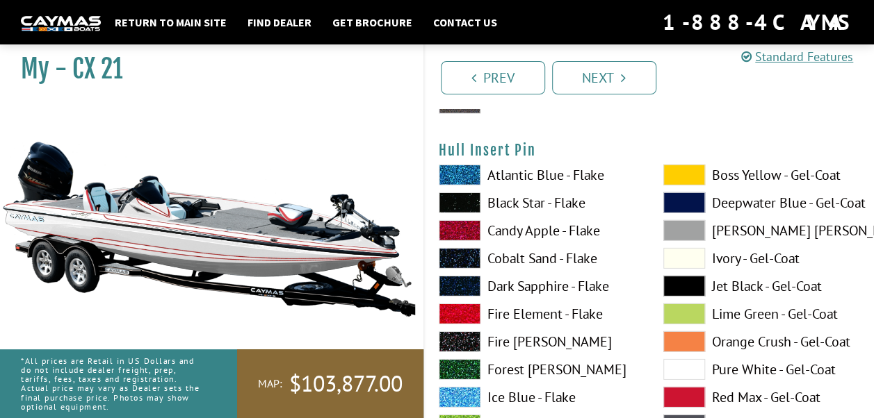
click at [461, 227] on span at bounding box center [460, 230] width 42 height 21
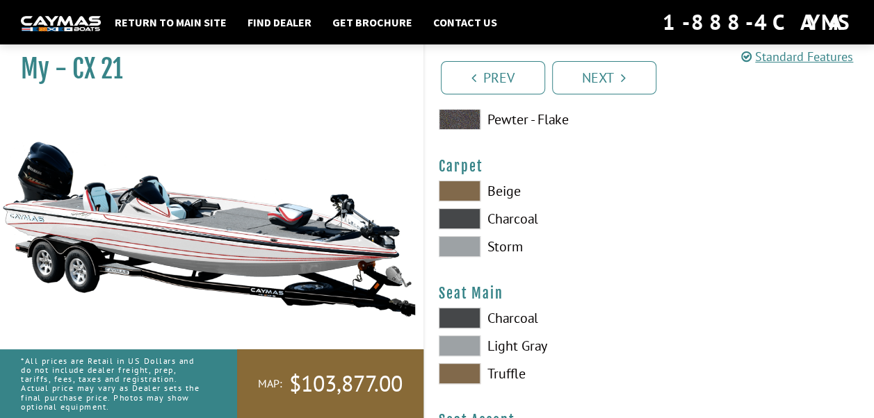
scroll to position [7923, 0]
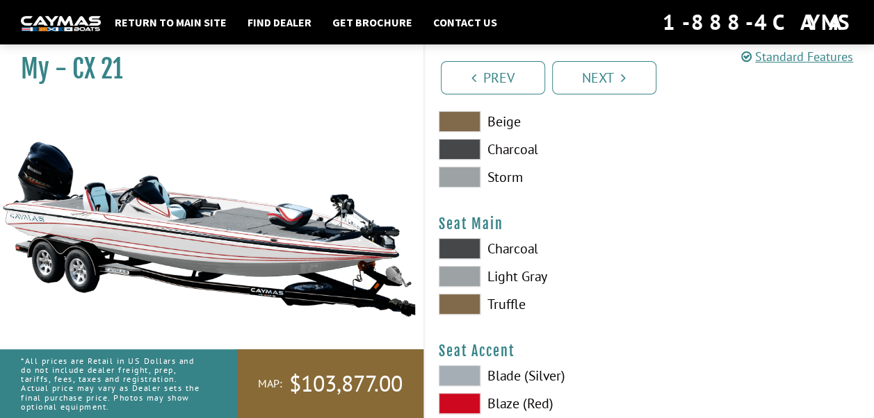
click at [464, 243] on span at bounding box center [460, 248] width 42 height 21
click at [459, 269] on span at bounding box center [460, 276] width 42 height 21
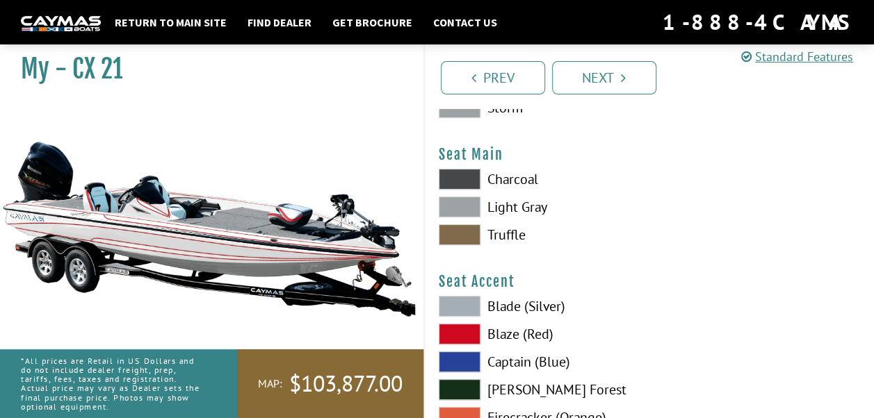
scroll to position [8062, 0]
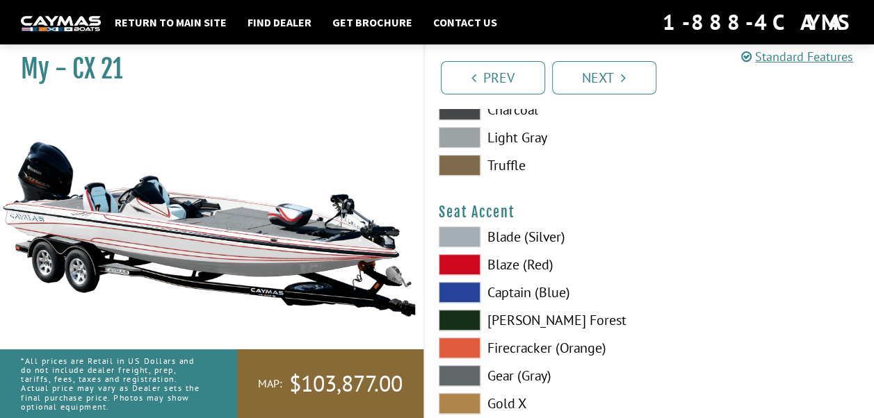
click at [461, 343] on span at bounding box center [460, 348] width 42 height 21
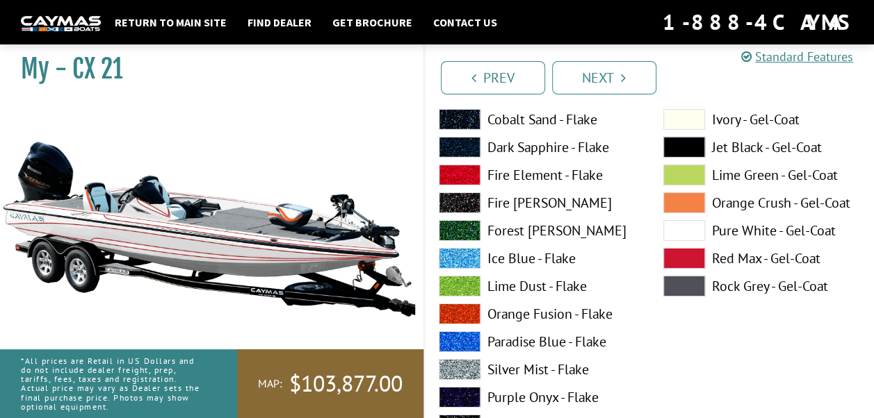
scroll to position [7506, 0]
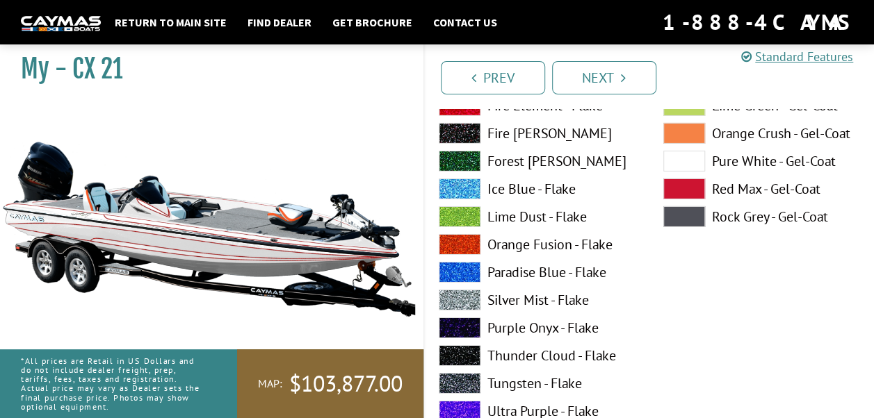
click at [460, 242] on span at bounding box center [460, 244] width 42 height 21
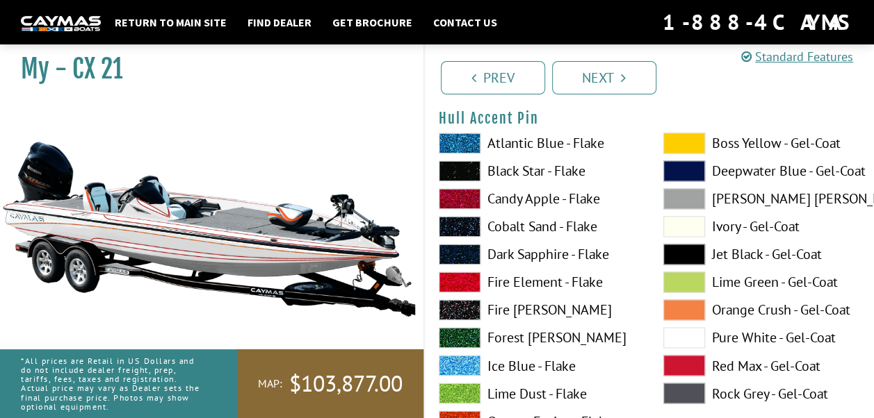
scroll to position [6255, 0]
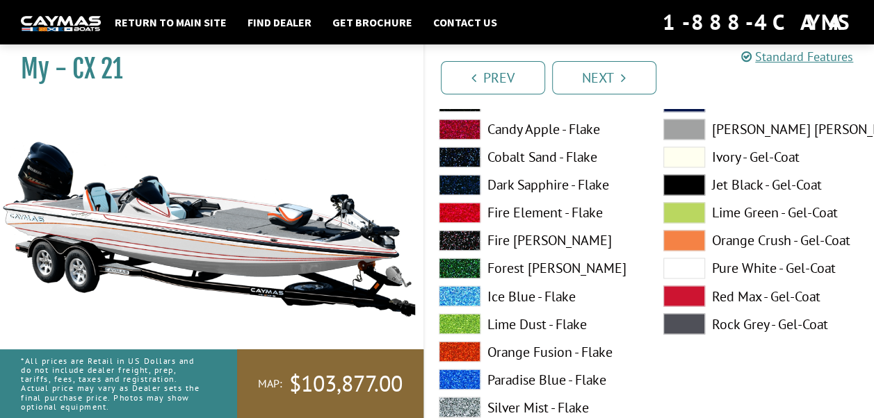
click at [461, 345] on span at bounding box center [460, 351] width 42 height 21
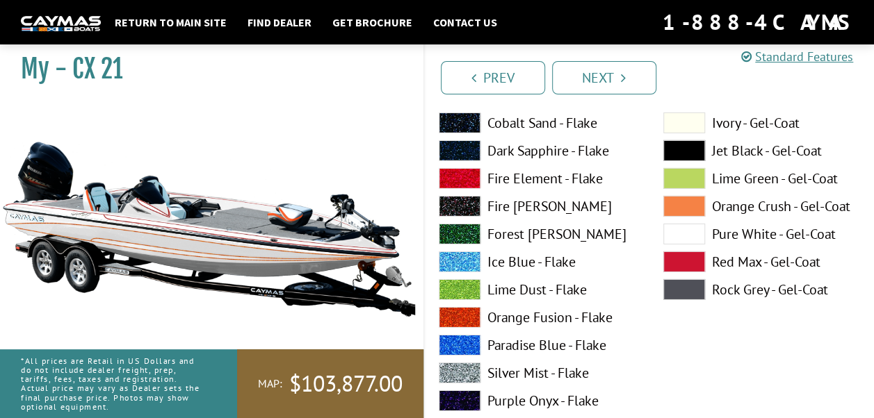
scroll to position [4726, 0]
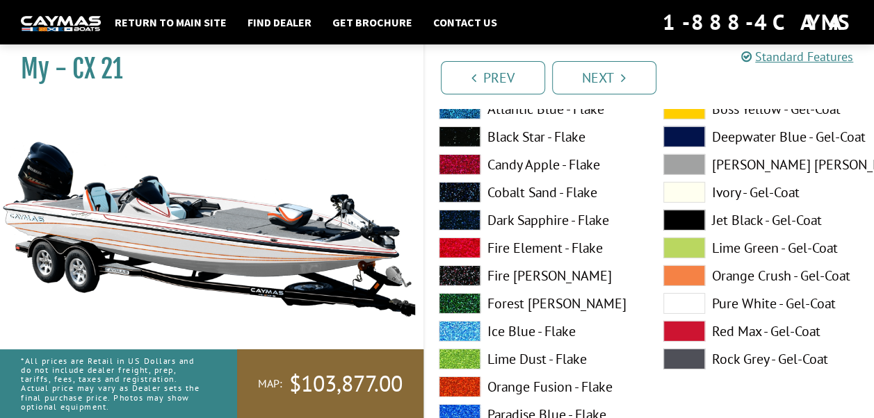
click at [471, 382] on span at bounding box center [460, 387] width 42 height 21
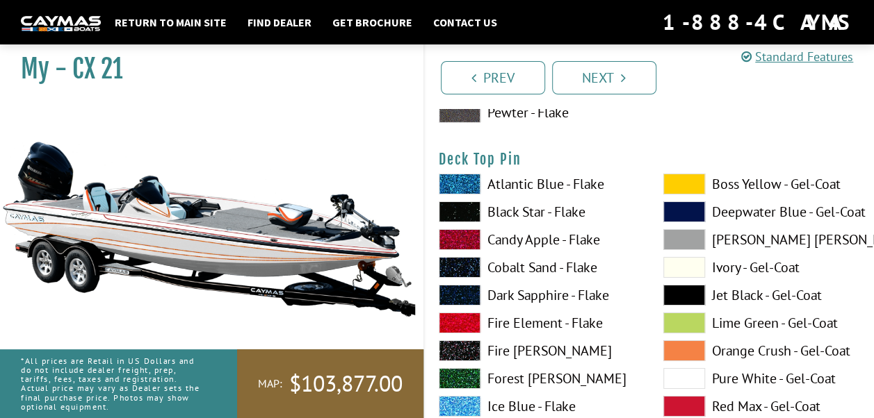
scroll to position [2432, 0]
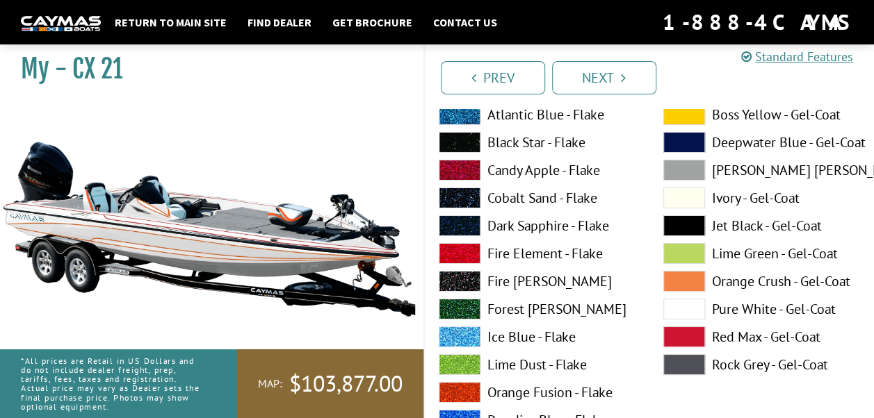
click at [460, 388] on span at bounding box center [460, 392] width 42 height 21
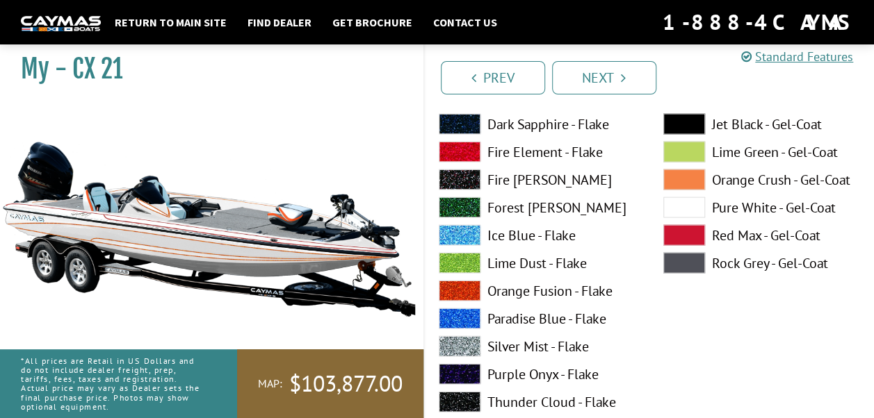
scroll to position [1320, 0]
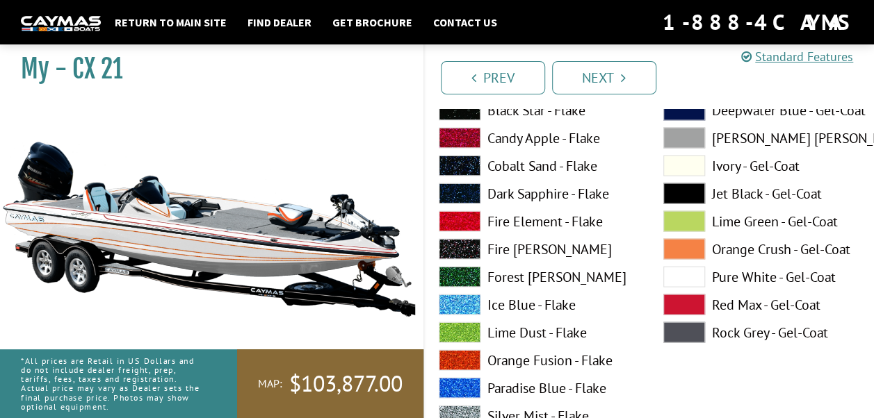
click at [453, 361] on span at bounding box center [460, 360] width 42 height 21
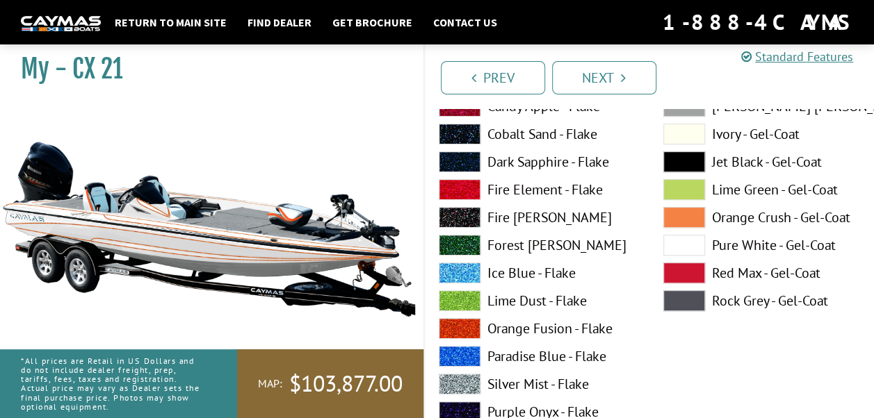
scroll to position [278, 0]
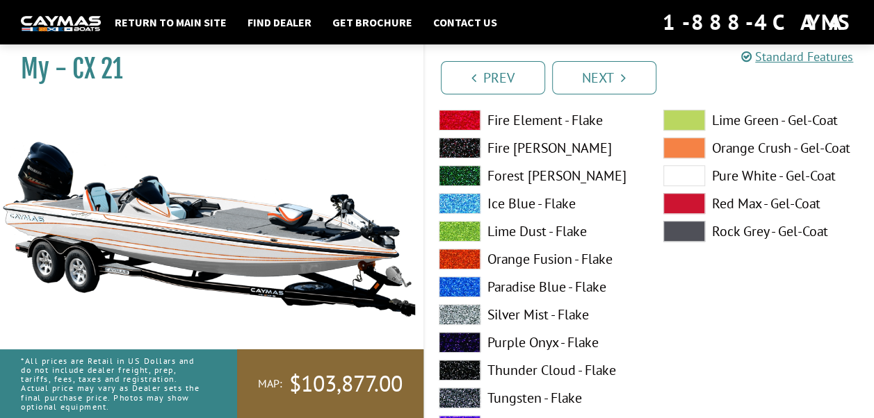
click at [683, 175] on span at bounding box center [684, 175] width 42 height 21
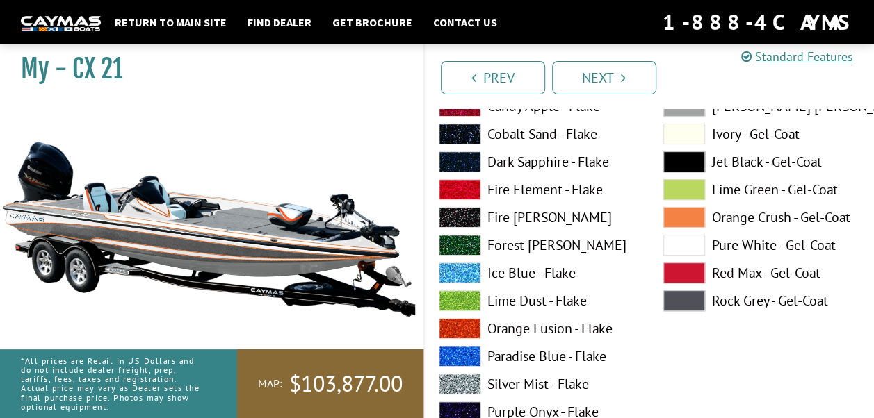
scroll to position [139, 0]
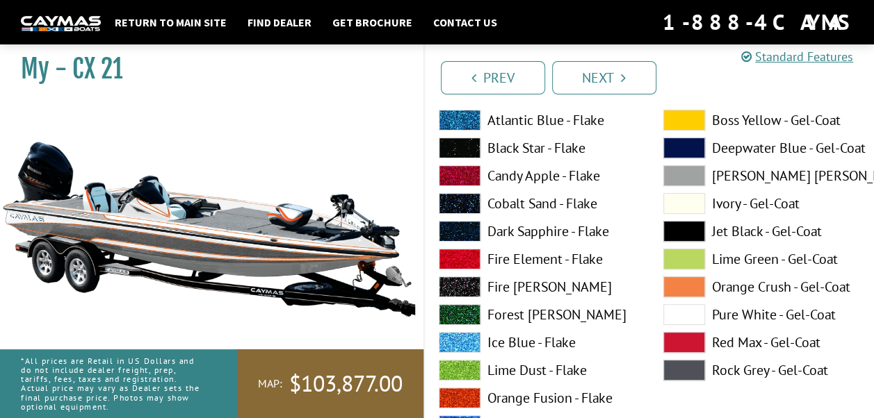
click at [666, 315] on span at bounding box center [684, 314] width 42 height 21
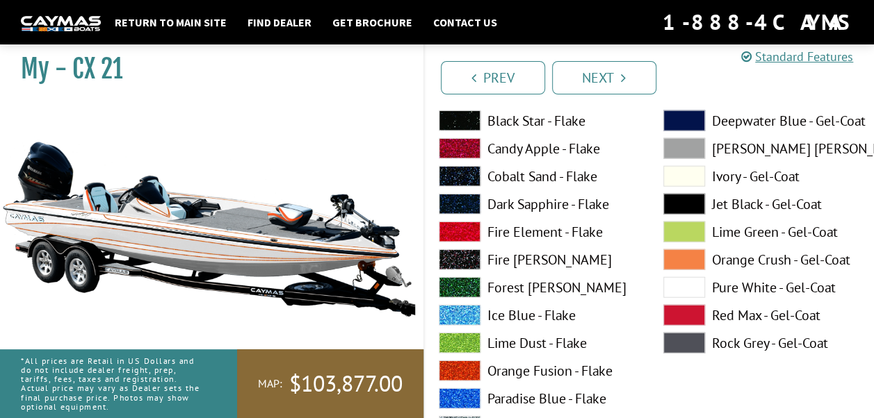
scroll to position [4239, 0]
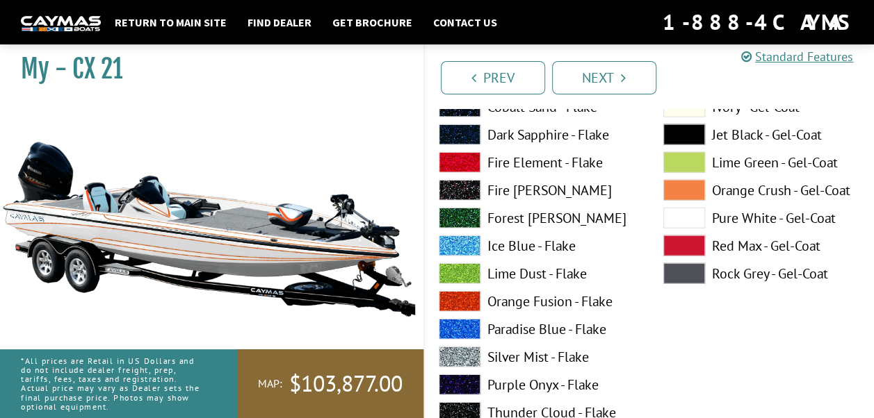
click at [448, 298] on span at bounding box center [460, 301] width 42 height 21
click at [675, 213] on span at bounding box center [684, 218] width 42 height 21
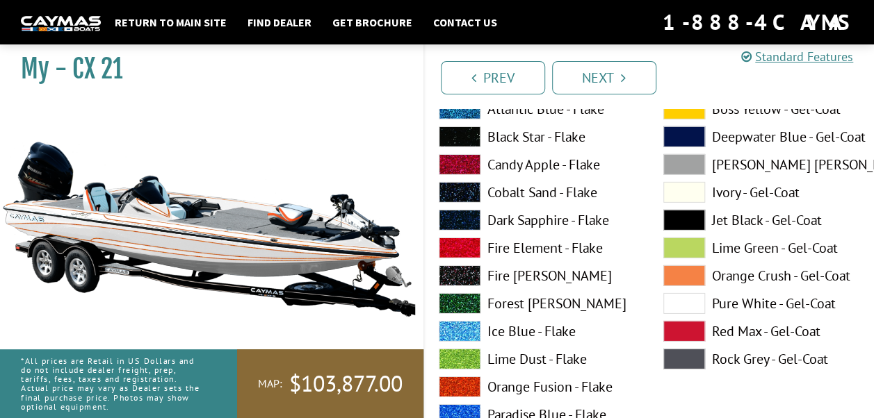
scroll to position [4795, 0]
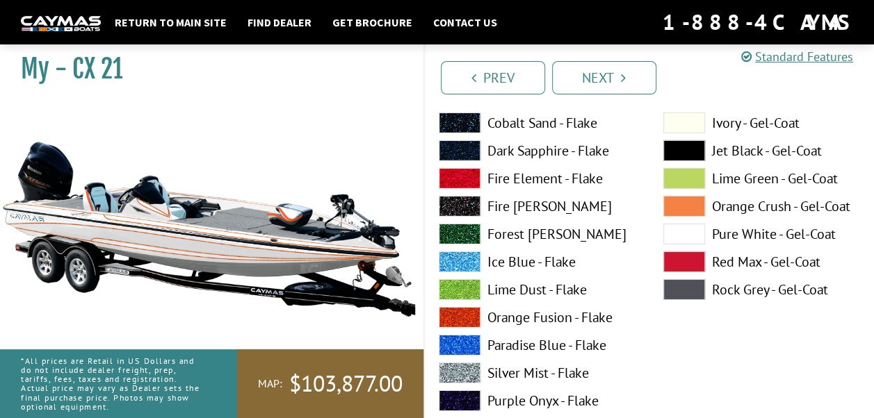
click at [461, 319] on span at bounding box center [460, 317] width 42 height 21
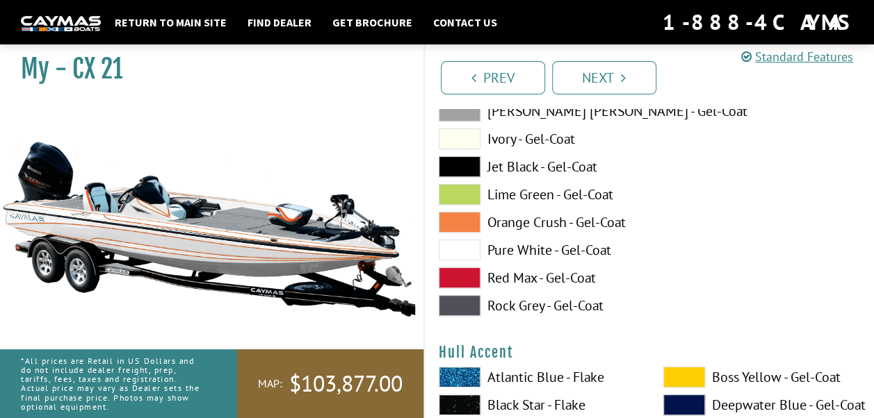
scroll to position [5421, 0]
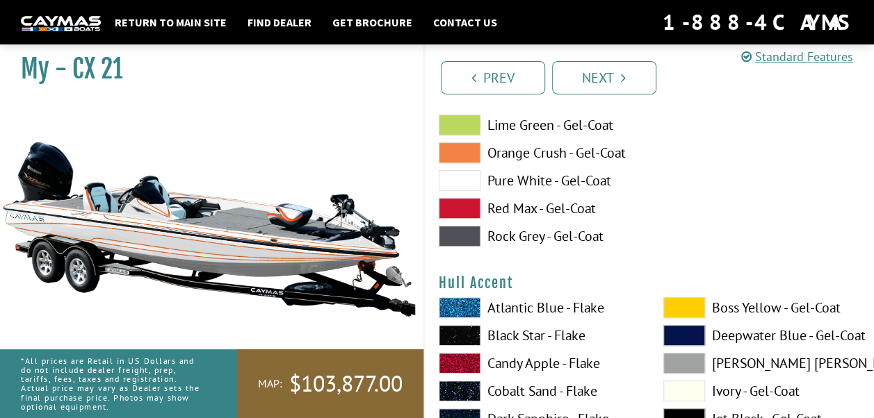
click at [450, 178] on span at bounding box center [460, 180] width 42 height 21
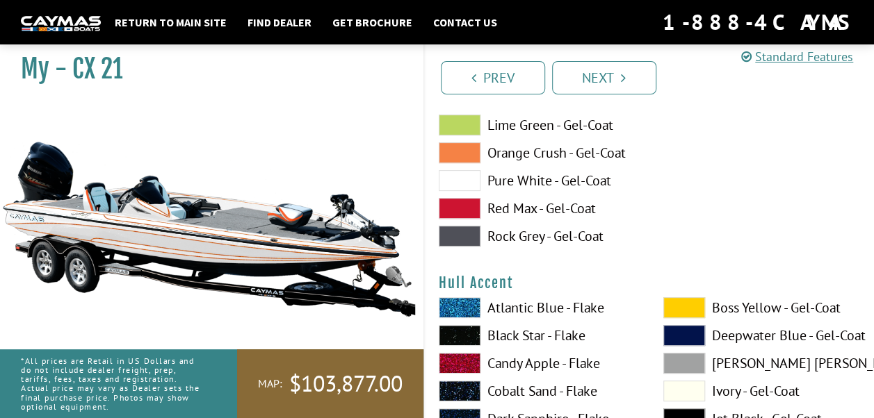
click at [450, 178] on span at bounding box center [460, 180] width 42 height 21
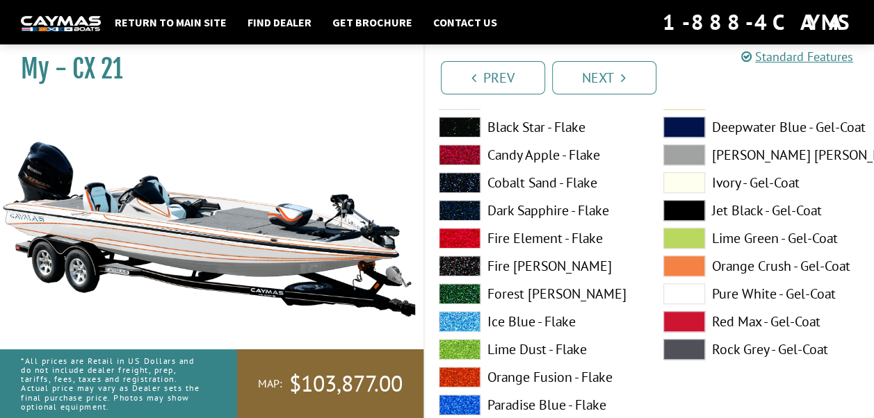
scroll to position [5699, 0]
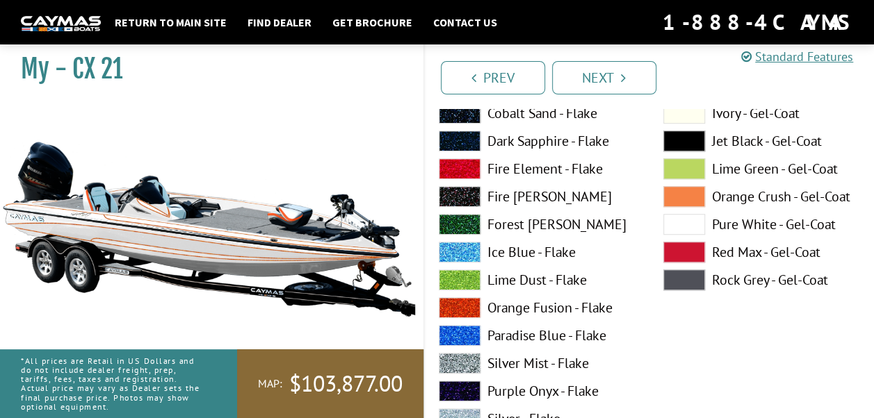
click at [680, 217] on span at bounding box center [684, 224] width 42 height 21
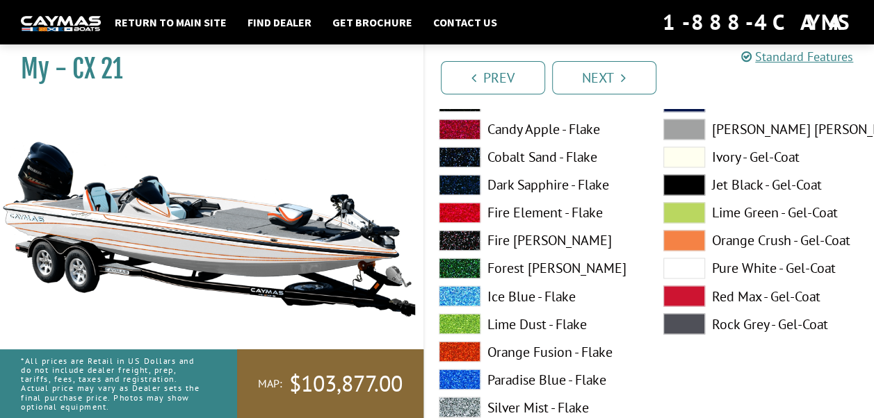
scroll to position [6324, 0]
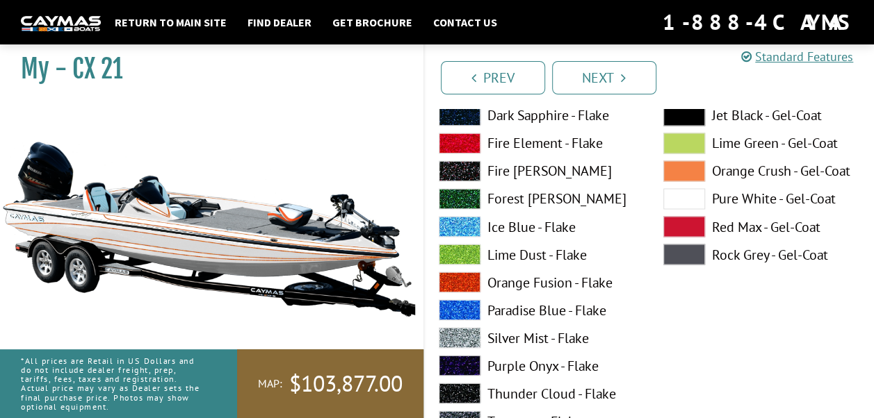
click at [452, 280] on span at bounding box center [460, 282] width 42 height 21
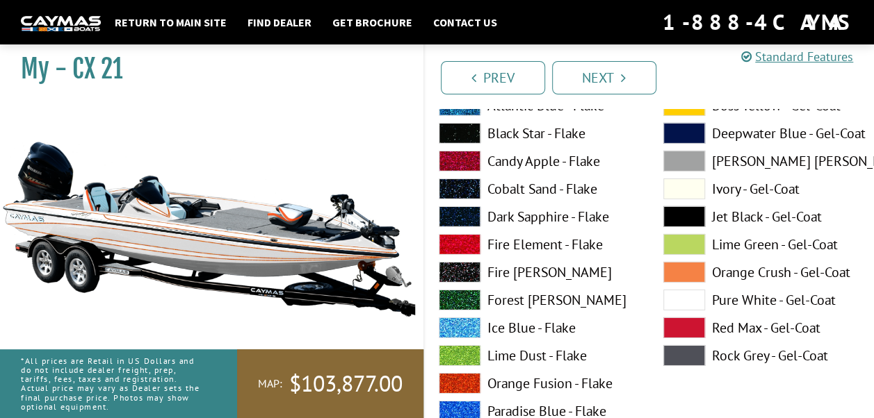
scroll to position [7436, 0]
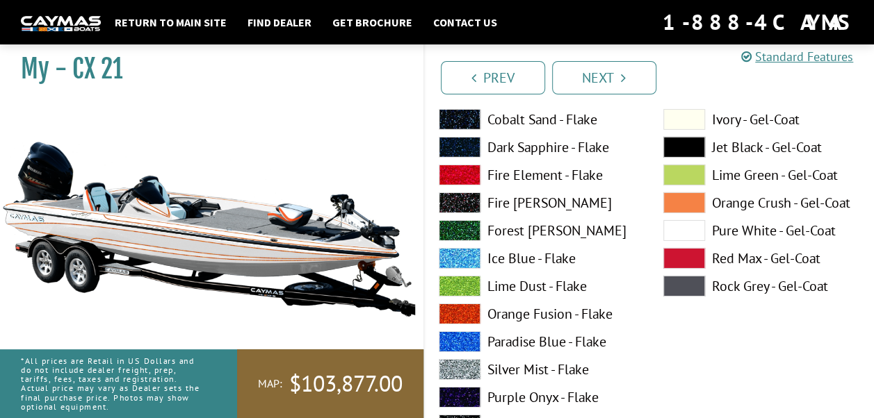
click at [468, 309] on span at bounding box center [460, 314] width 42 height 21
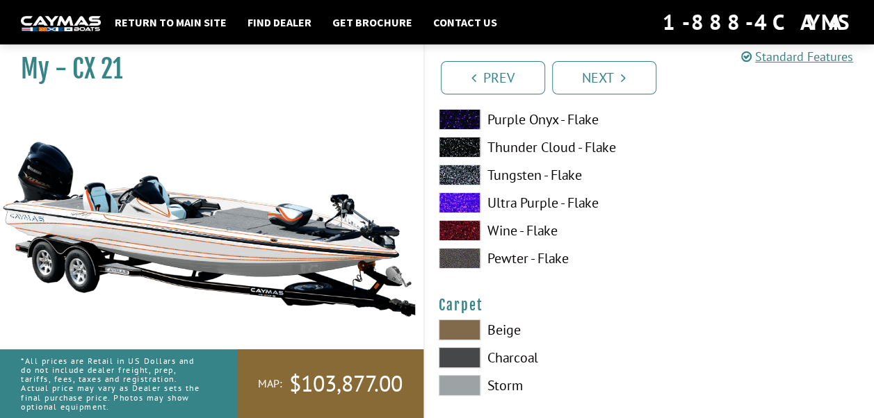
scroll to position [7784, 0]
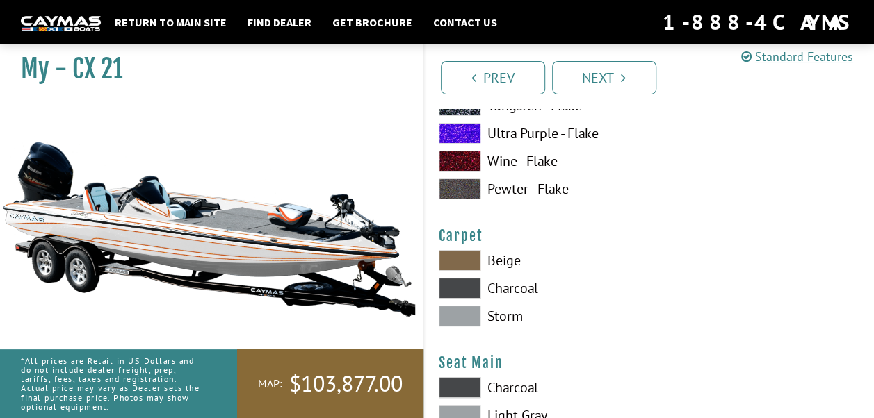
click at [459, 284] on span at bounding box center [460, 288] width 42 height 21
click at [464, 309] on span at bounding box center [460, 316] width 42 height 21
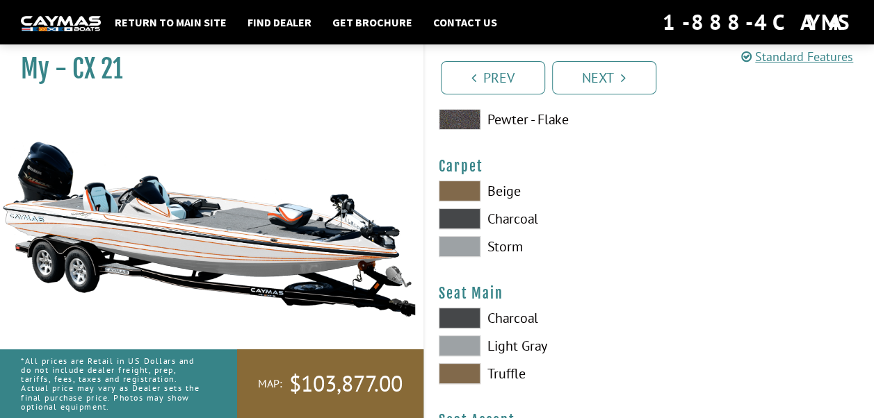
click at [465, 310] on span at bounding box center [460, 318] width 42 height 21
click at [461, 341] on span at bounding box center [460, 346] width 42 height 21
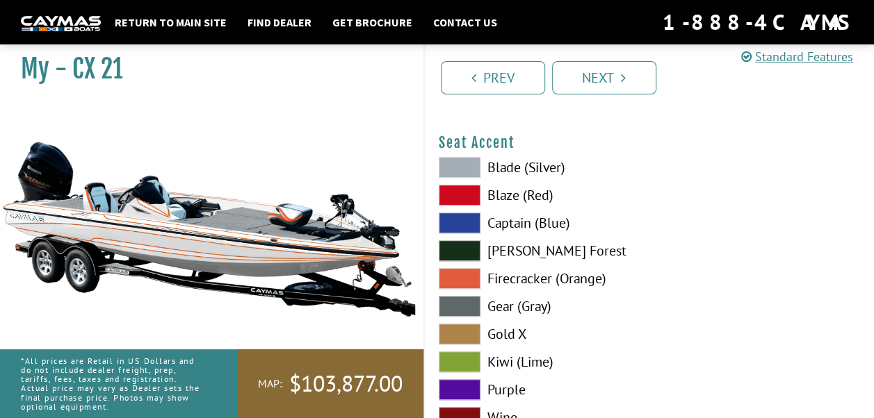
scroll to position [8201, 0]
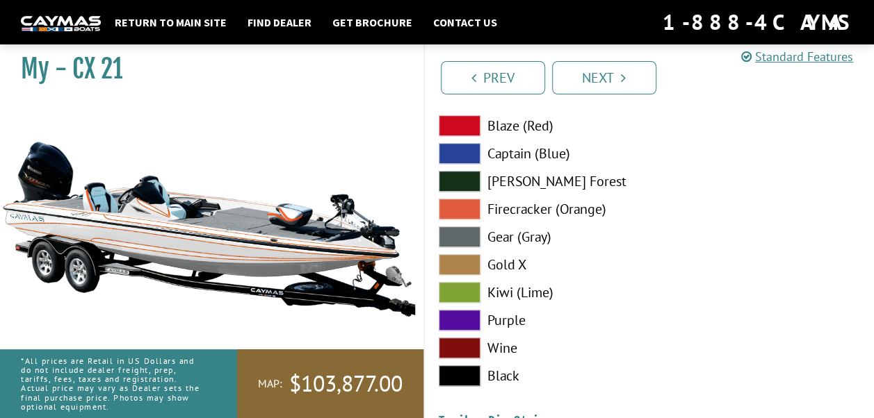
click at [450, 207] on span at bounding box center [460, 209] width 42 height 21
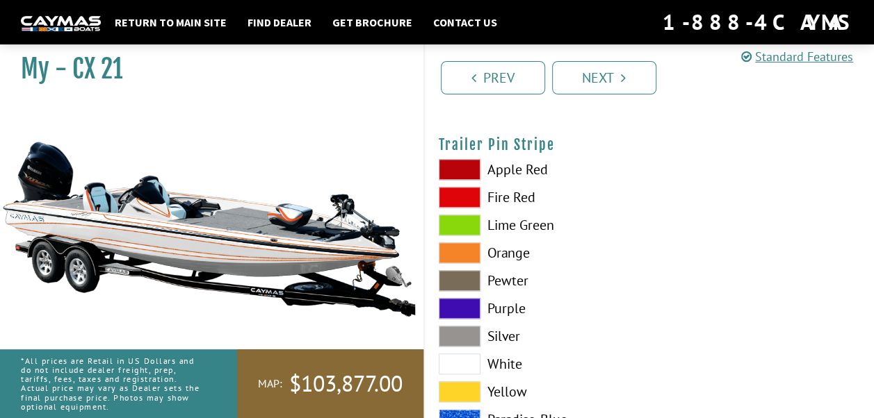
scroll to position [8548, 0]
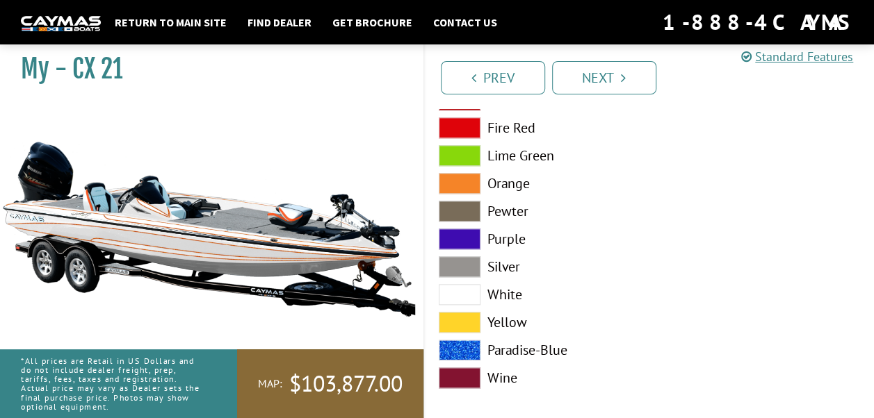
click at [452, 183] on span at bounding box center [460, 183] width 42 height 21
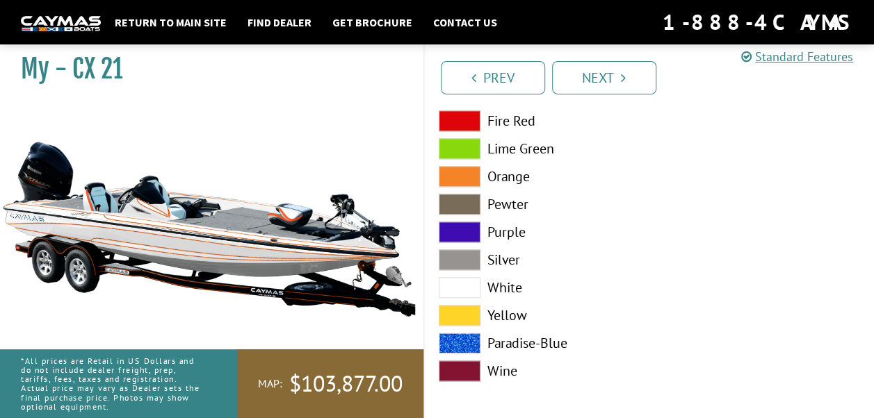
click at [460, 283] on span at bounding box center [460, 287] width 42 height 21
click at [452, 178] on span at bounding box center [460, 176] width 42 height 21
click at [601, 79] on link "Next" at bounding box center [604, 77] width 104 height 33
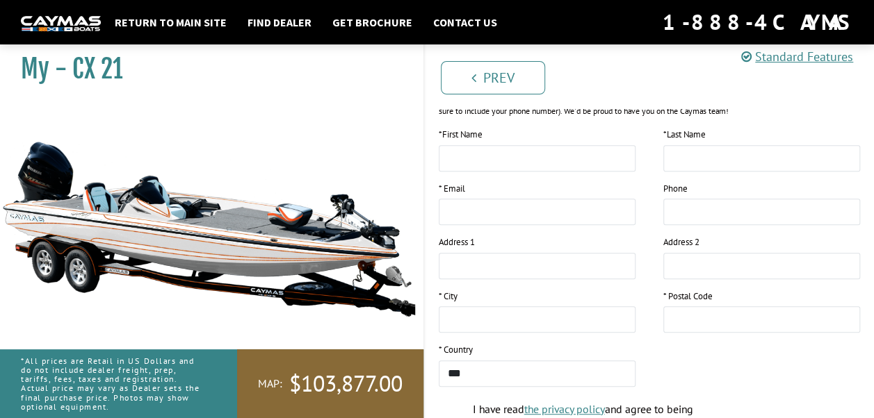
scroll to position [139, 0]
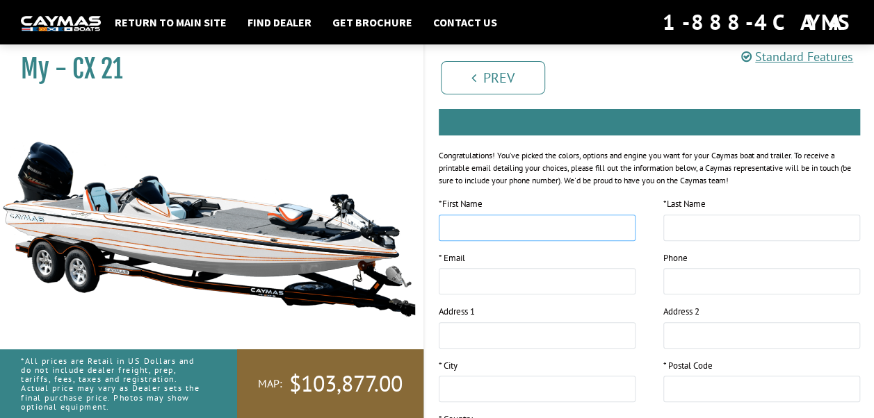
click at [448, 232] on input "text" at bounding box center [537, 228] width 197 height 26
type input "*********"
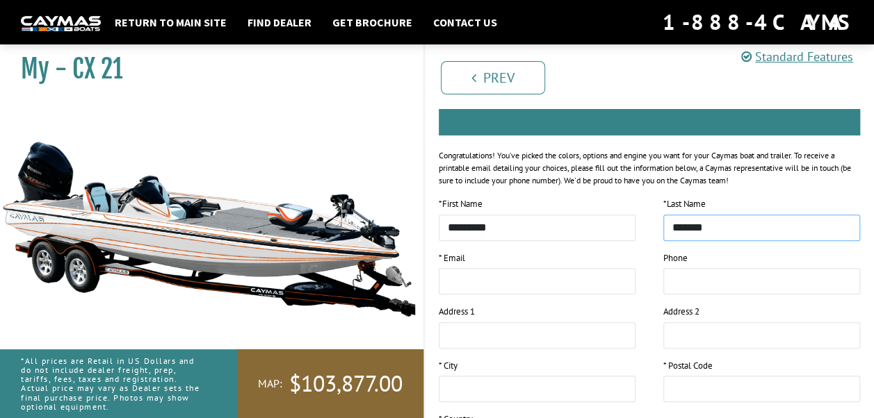
type input "*******"
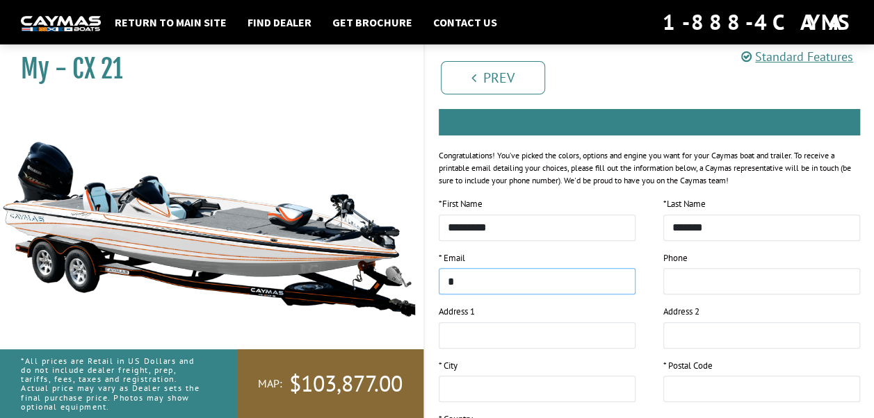
type input "**********"
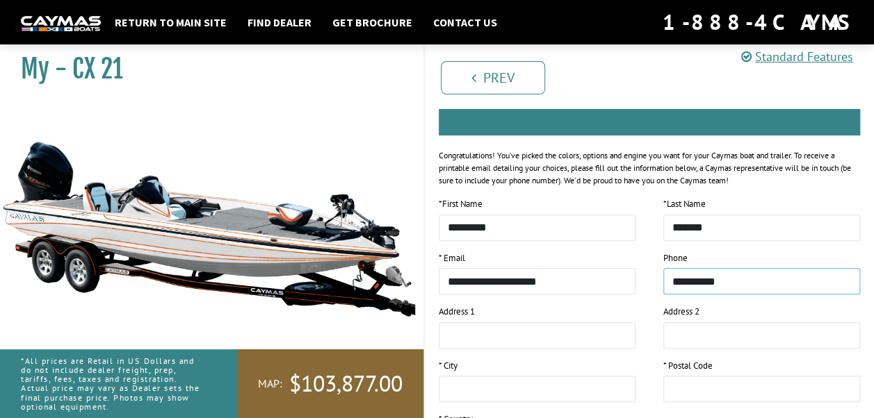
type input "**********"
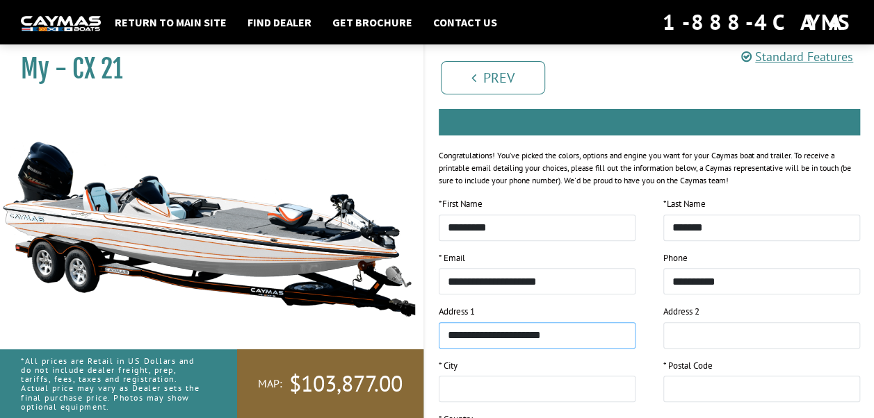
type input "**********"
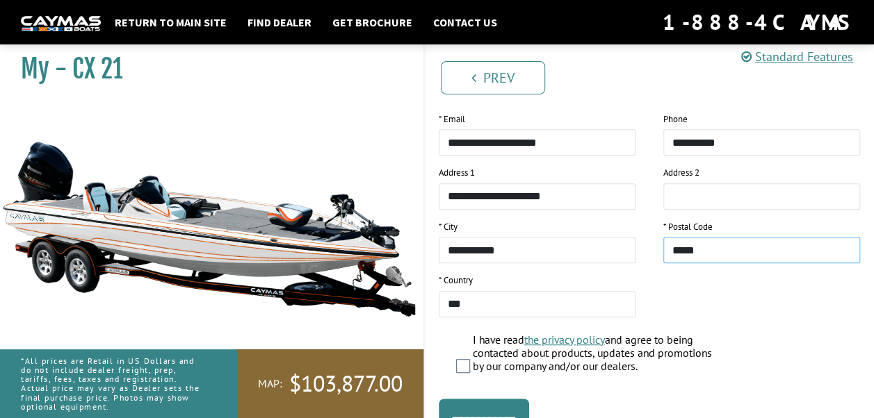
scroll to position [347, 0]
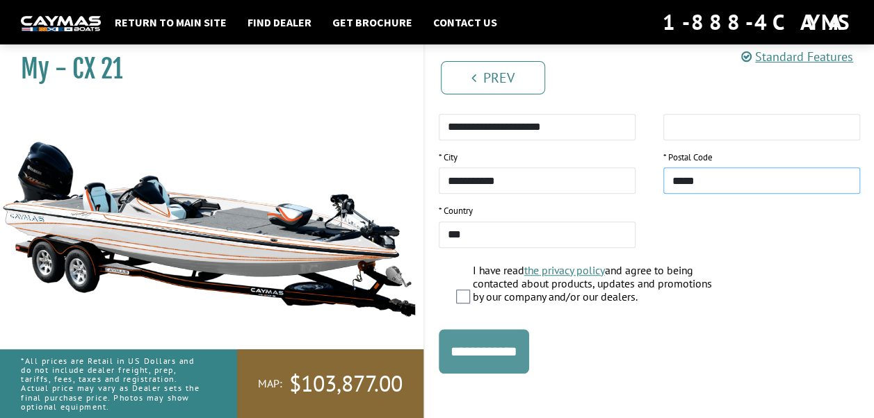
type input "*****"
click at [488, 356] on input "**********" at bounding box center [484, 351] width 90 height 44
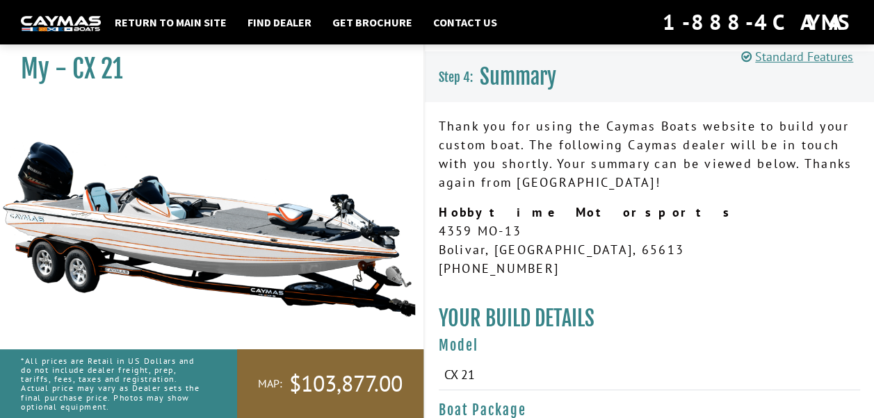
scroll to position [0, 0]
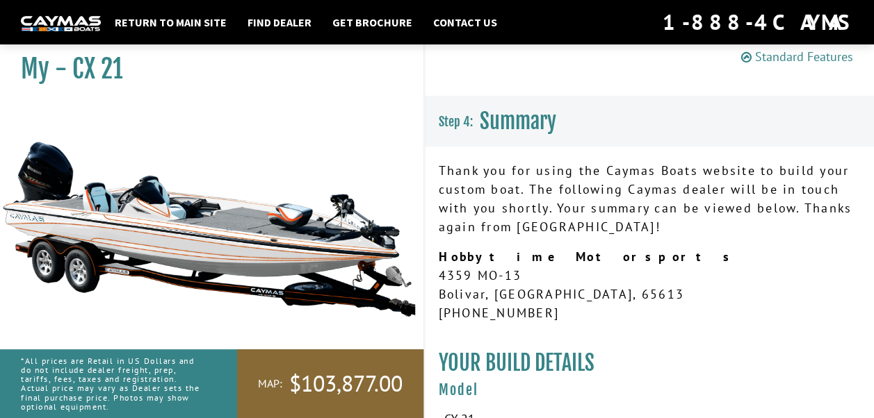
click at [771, 58] on link "Standard Features" at bounding box center [797, 57] width 112 height 16
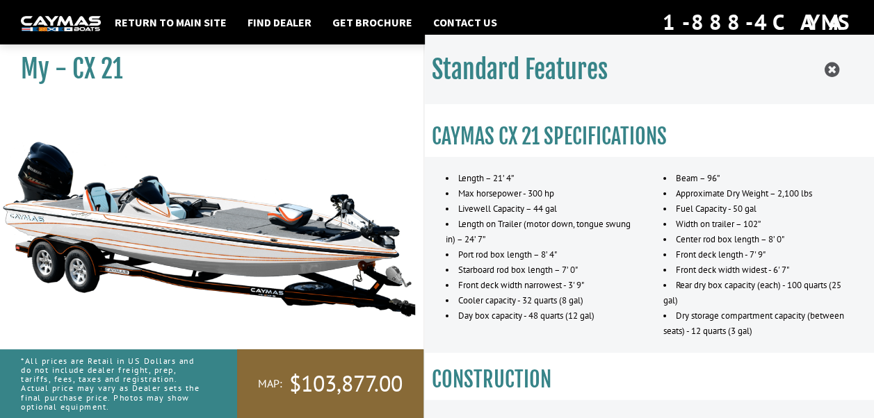
click at [826, 71] on icon at bounding box center [831, 69] width 15 height 17
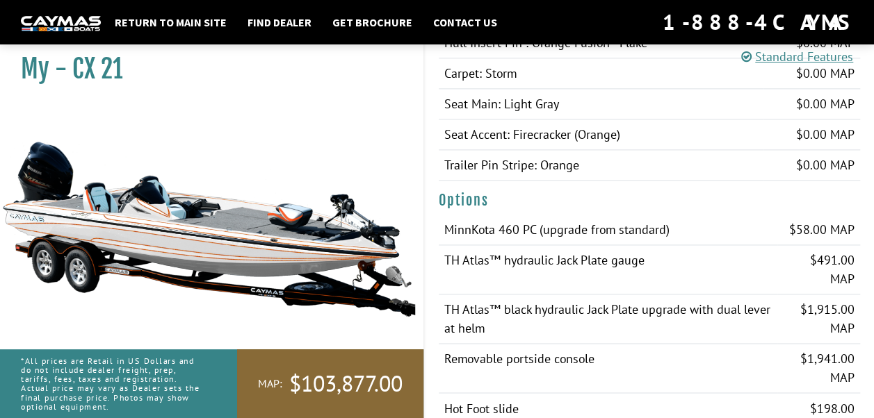
scroll to position [834, 0]
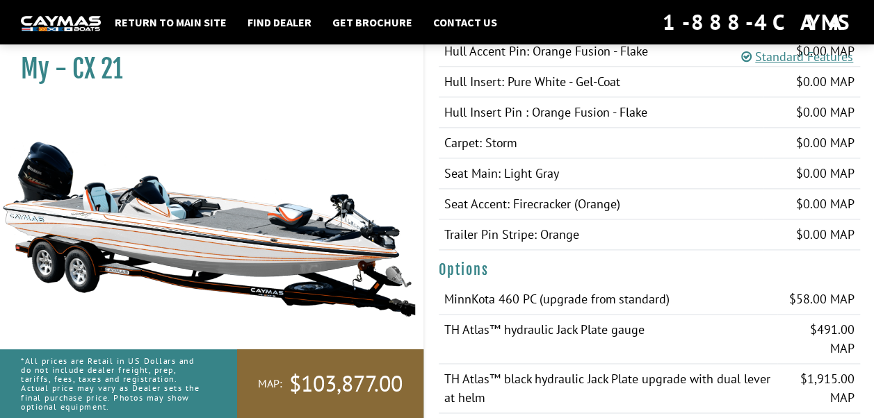
click at [445, 291] on td "MinnKota 460 PC (upgrade from standard)" at bounding box center [608, 299] width 339 height 31
click at [837, 292] on span "$58.00 MAP" at bounding box center [821, 299] width 65 height 16
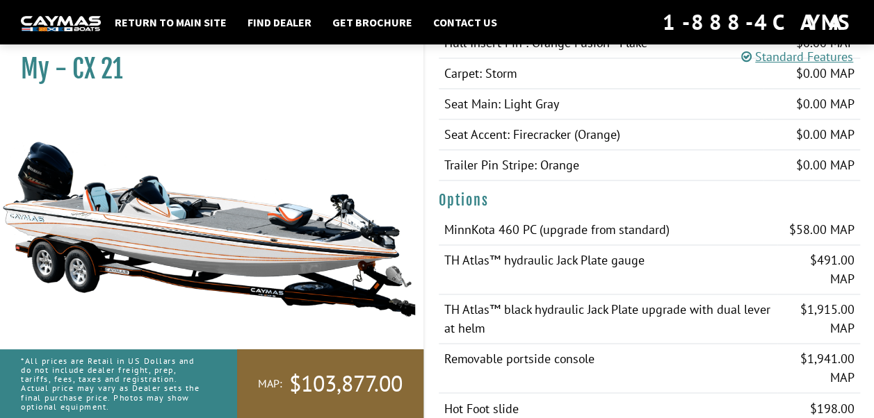
click at [491, 194] on h4 "Options" at bounding box center [650, 200] width 422 height 17
click at [445, 224] on td "MinnKota 460 PC (upgrade from standard)" at bounding box center [608, 230] width 339 height 31
drag, startPoint x: 445, startPoint y: 224, endPoint x: 733, endPoint y: 204, distance: 288.4
click at [825, 183] on div "Model CX 21 Boat Package Yamaha® 250L SHO $79,369.00 MAP Colors Deck & Hull Mai…" at bounding box center [650, 408] width 450 height 1860
click at [806, 223] on span "$58.00 MAP" at bounding box center [821, 230] width 65 height 16
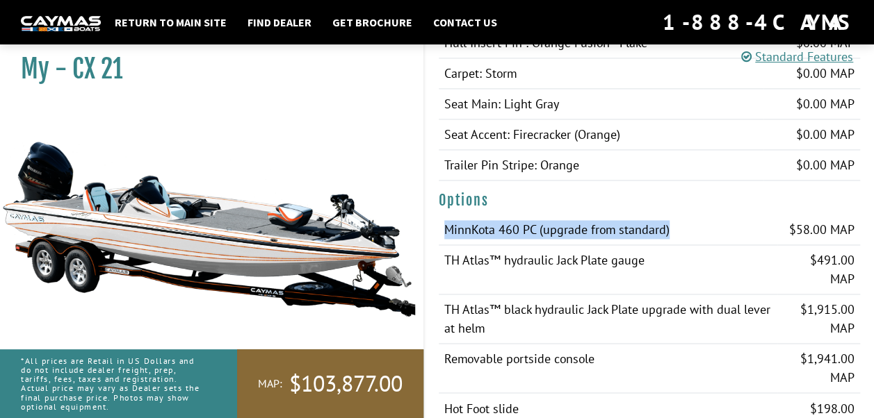
drag, startPoint x: 444, startPoint y: 224, endPoint x: 666, endPoint y: 228, distance: 222.4
click at [666, 228] on td "MinnKota 460 PC (upgrade from standard)" at bounding box center [608, 230] width 339 height 31
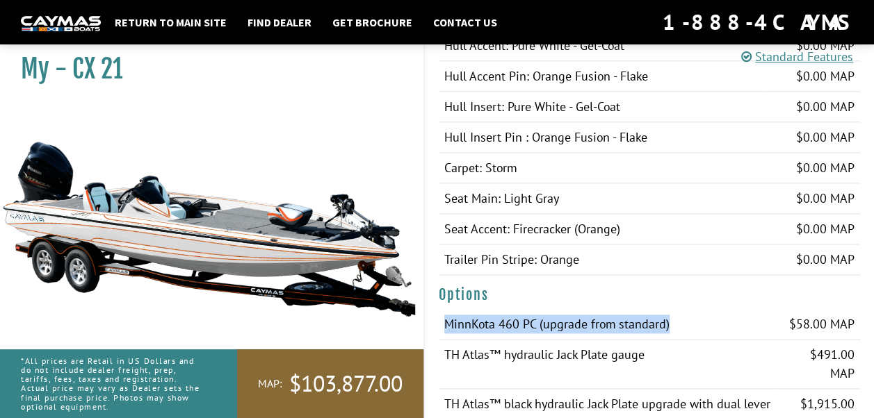
scroll to position [878, 0]
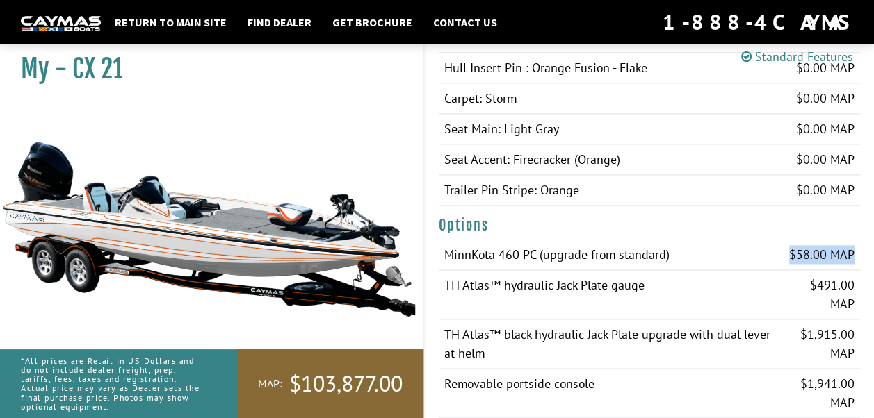
drag, startPoint x: 789, startPoint y: 246, endPoint x: 854, endPoint y: 246, distance: 64.6
click at [854, 246] on td "$58.00 MAP" at bounding box center [818, 255] width 83 height 31
drag, startPoint x: 444, startPoint y: 246, endPoint x: 860, endPoint y: 252, distance: 415.6
drag, startPoint x: 860, startPoint y: 252, endPoint x: 866, endPoint y: 286, distance: 35.3
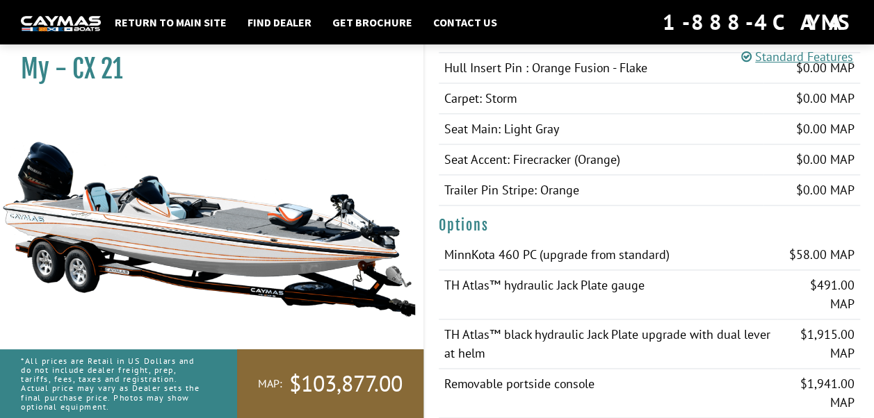
drag, startPoint x: 439, startPoint y: 244, endPoint x: 582, endPoint y: 225, distance: 144.4
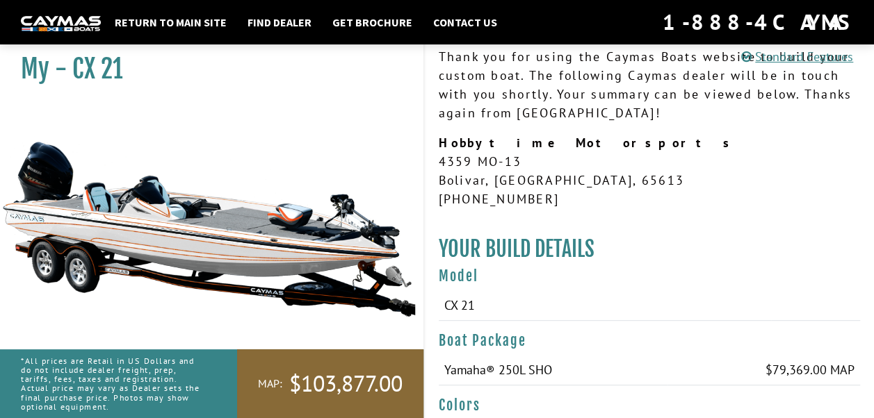
scroll to position [0, 0]
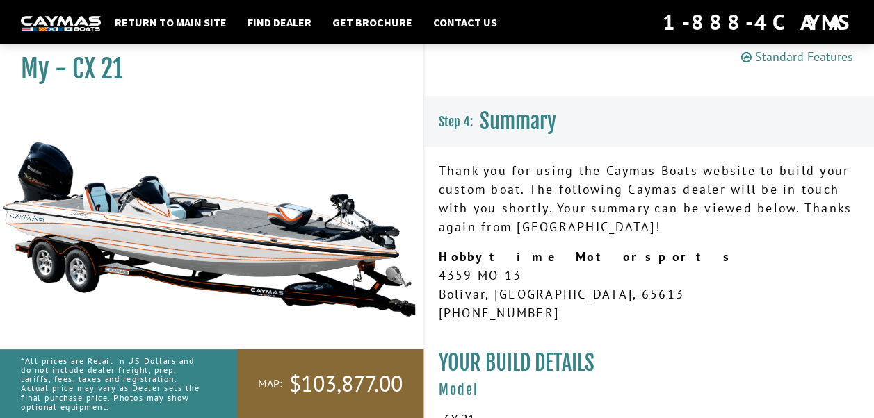
click at [742, 54] on icon at bounding box center [746, 57] width 10 height 13
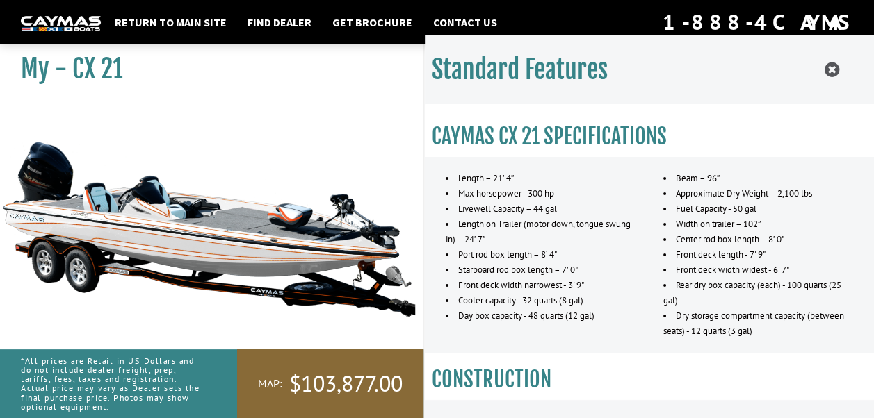
scroll to position [1712, 0]
click at [498, 382] on h3 "CONSTRUCTION" at bounding box center [650, 380] width 436 height 26
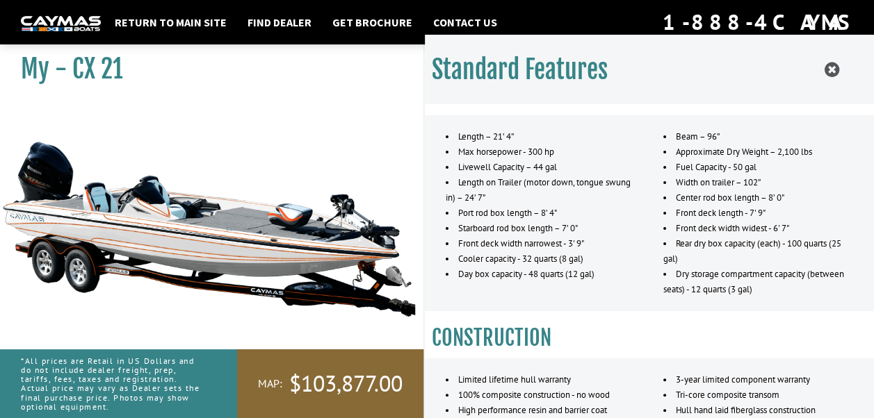
scroll to position [0, 0]
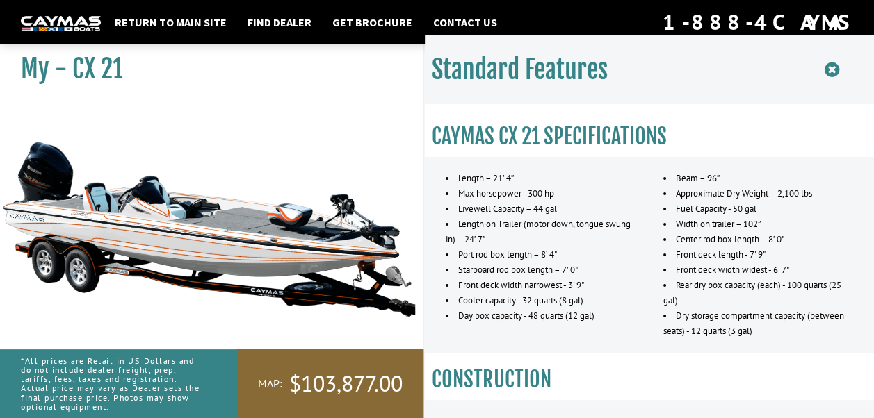
click at [835, 68] on icon at bounding box center [831, 69] width 15 height 17
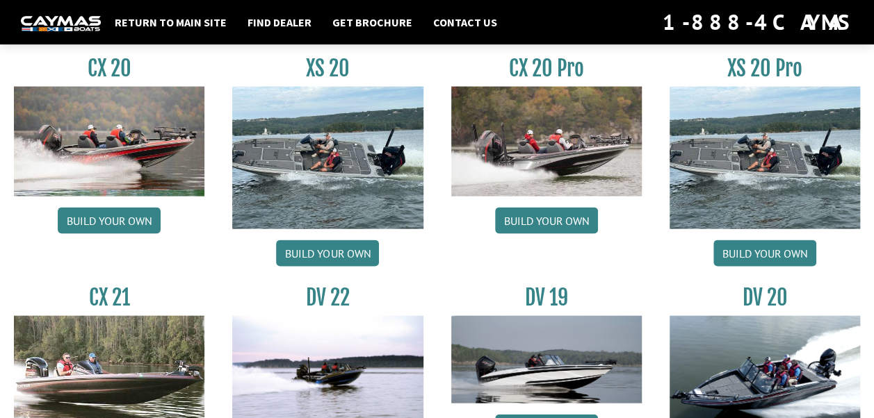
scroll to position [1232, 0]
